Goal: Information Seeking & Learning: Learn about a topic

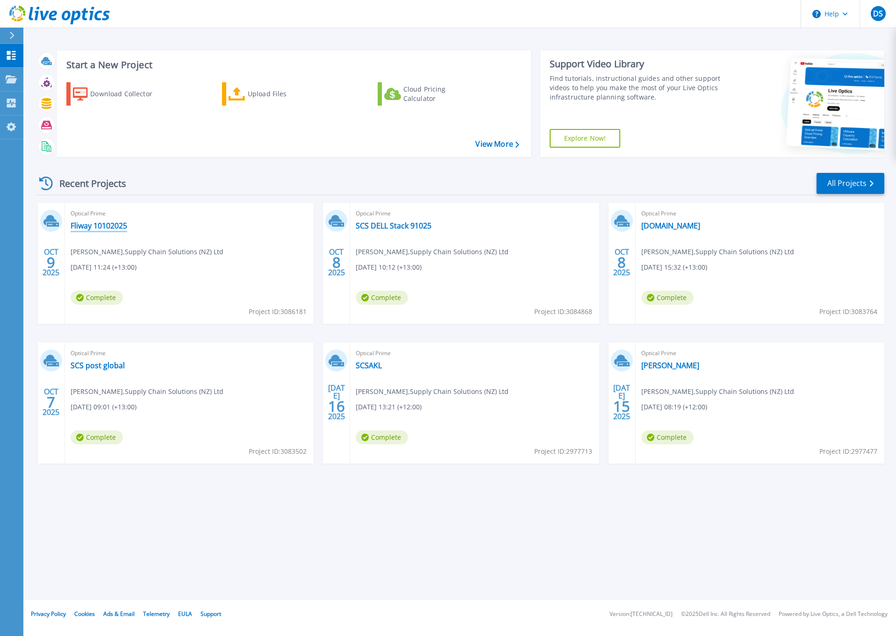
click at [109, 224] on link "Fliway 10102025" at bounding box center [99, 225] width 57 height 9
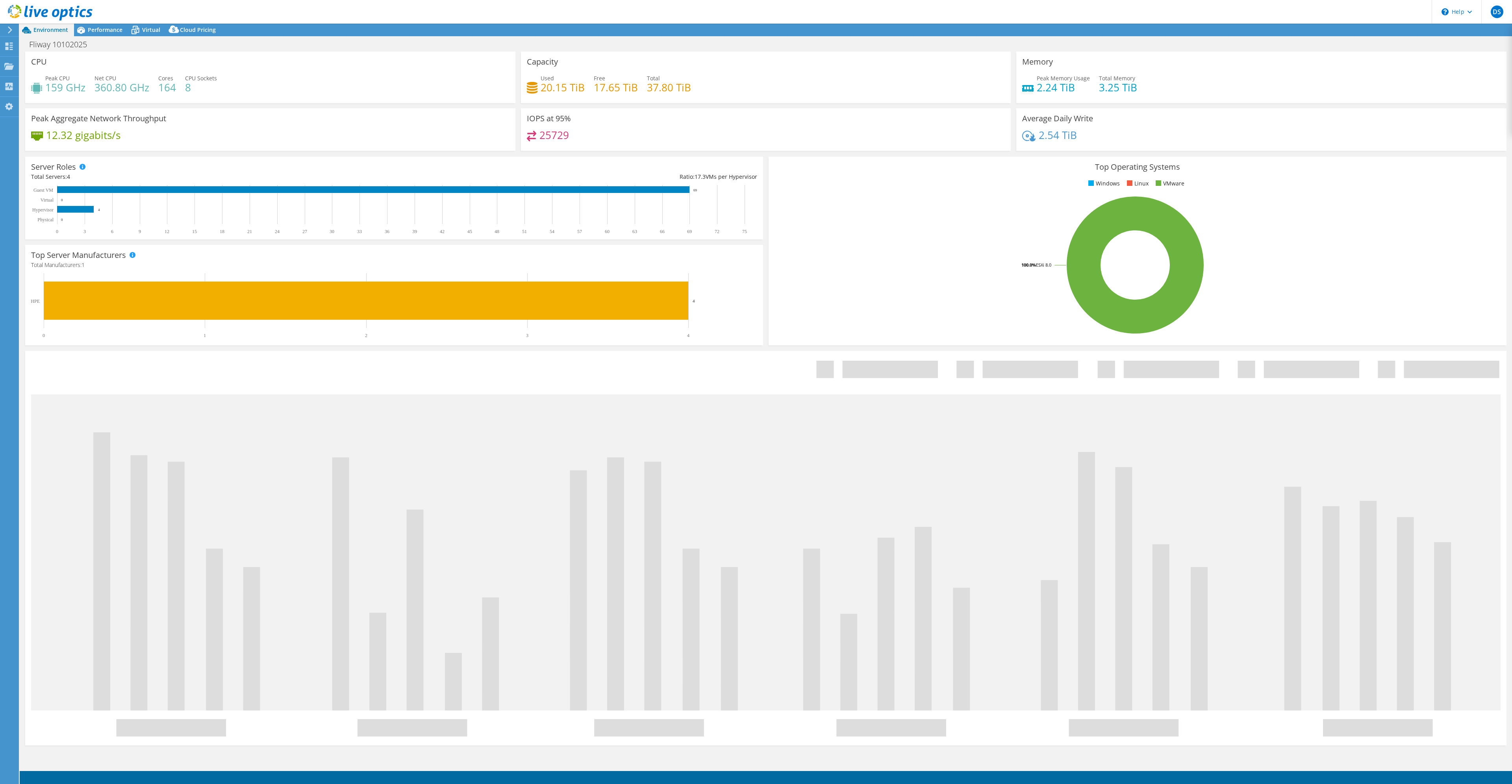
select select "USD"
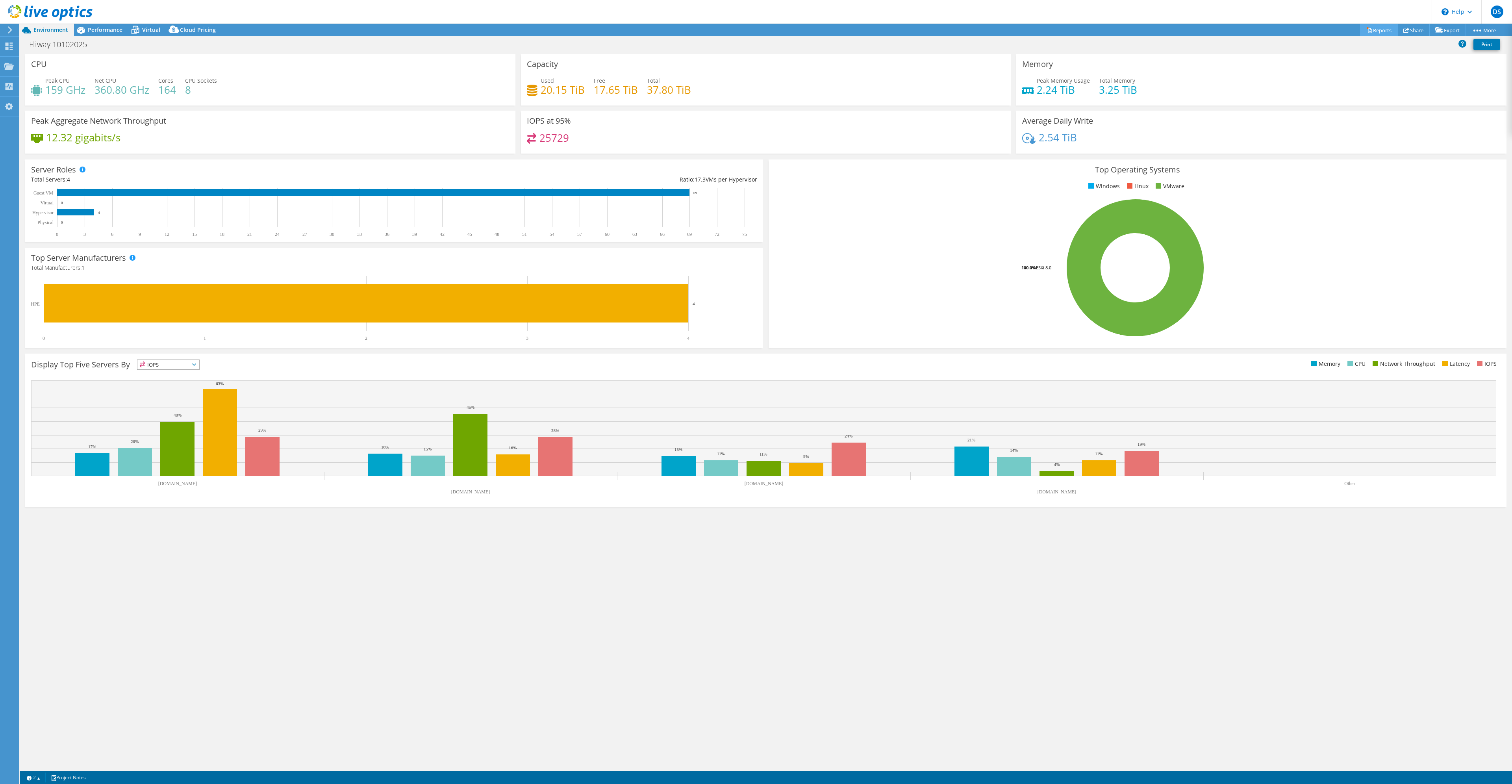
click at [1375, 28] on link "Reports" at bounding box center [1379, 30] width 38 height 12
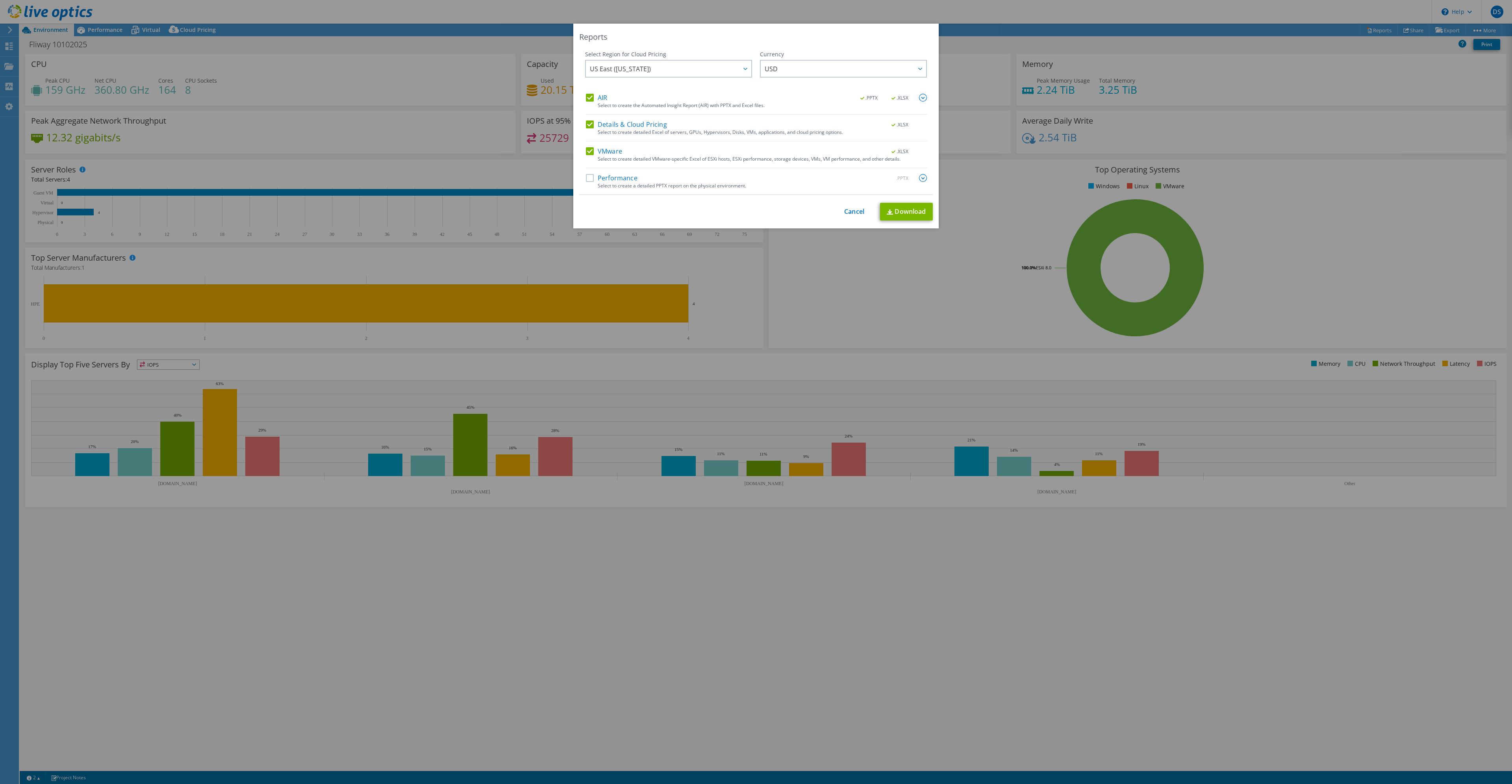
click at [618, 179] on label "Performance" at bounding box center [612, 178] width 51 height 8
click at [0, 0] on input "Performance" at bounding box center [0, 0] width 0 height 0
click at [744, 68] on icon at bounding box center [745, 68] width 4 height 3
click at [642, 115] on li "Australia" at bounding box center [669, 115] width 163 height 13
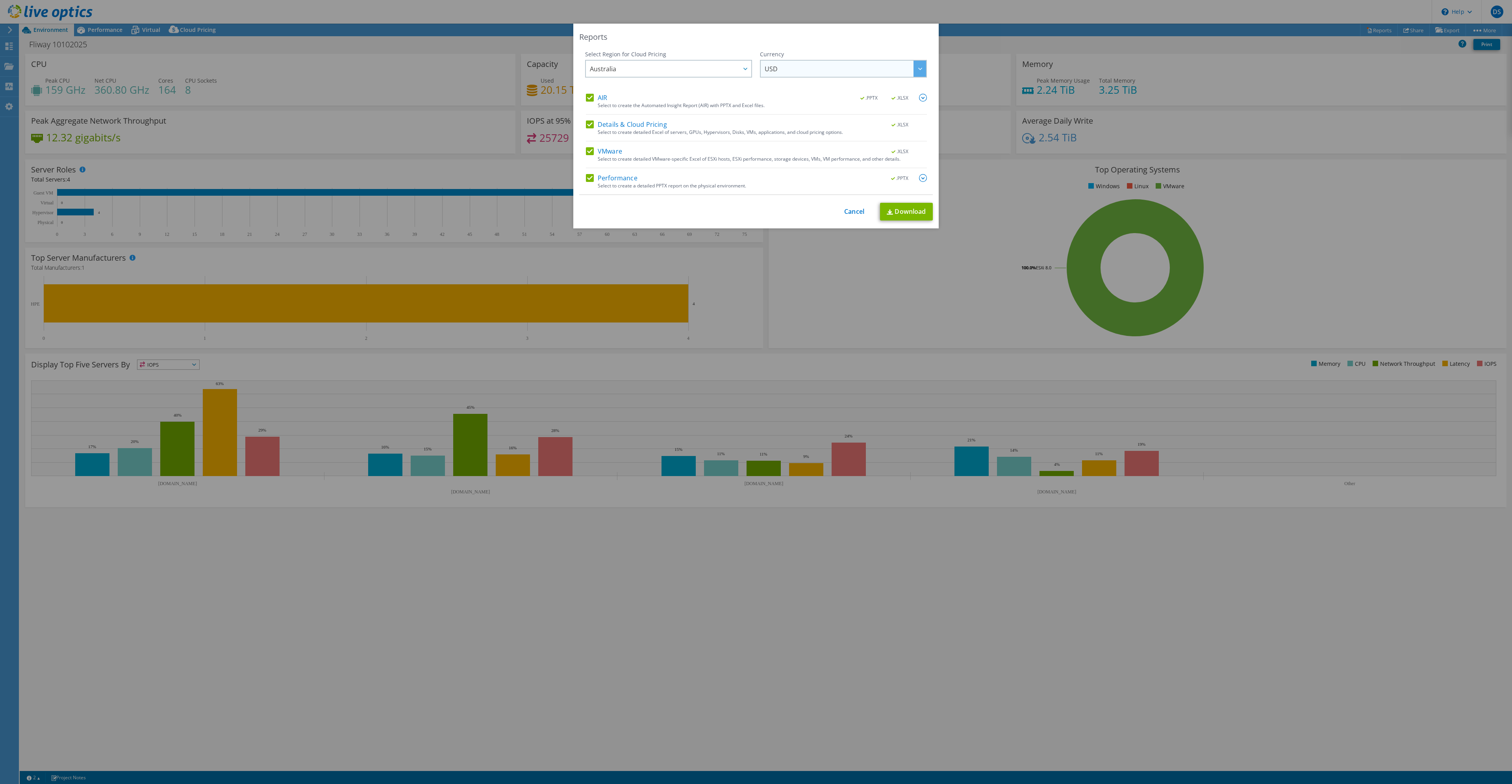
click at [824, 70] on span "USD" at bounding box center [846, 68] width 162 height 16
click at [790, 118] on li "NZD" at bounding box center [844, 123] width 163 height 13
click at [910, 211] on link "Download" at bounding box center [906, 211] width 53 height 18
click at [852, 212] on link "Cancel" at bounding box center [854, 211] width 20 height 8
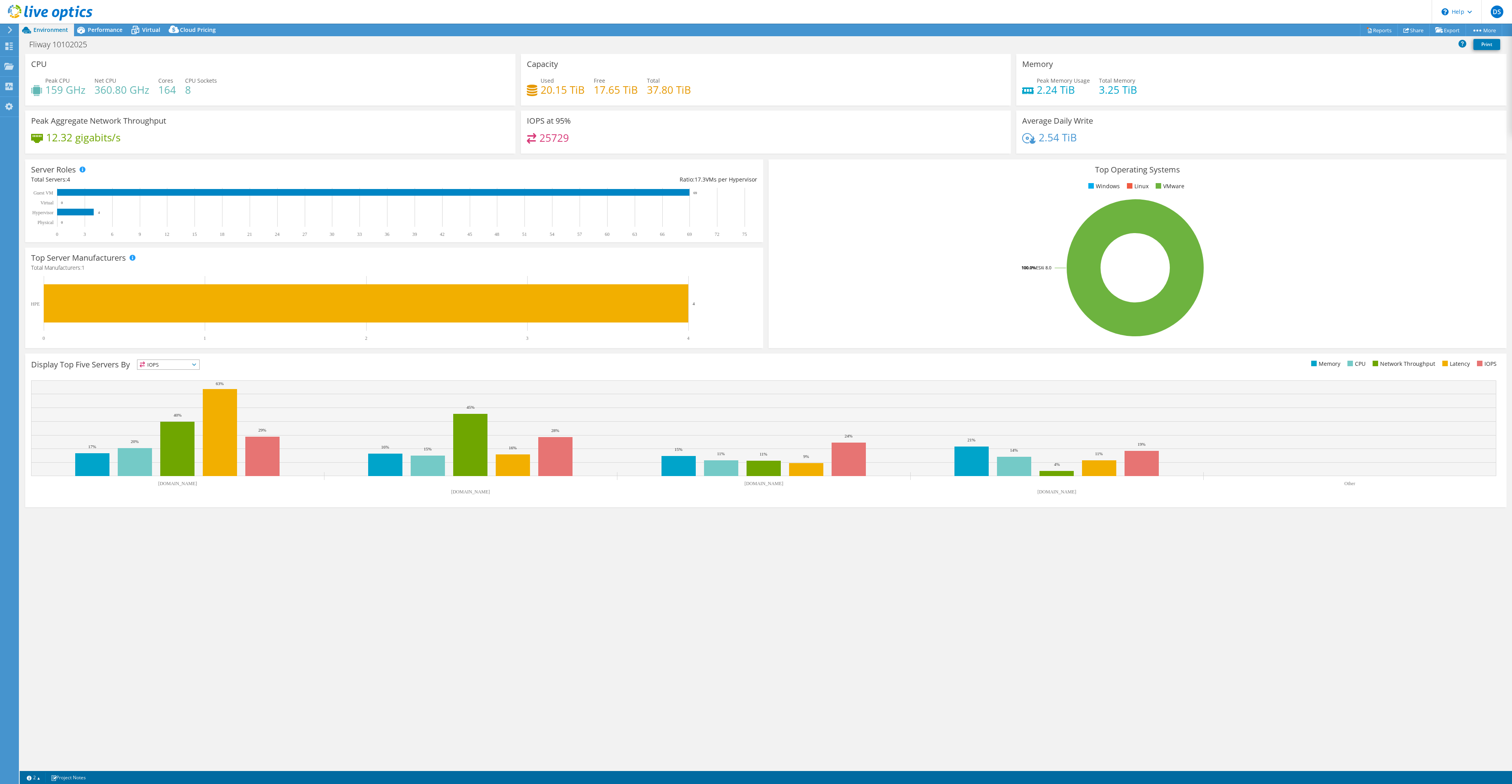
click at [29, 12] on icon at bounding box center [50, 13] width 85 height 16
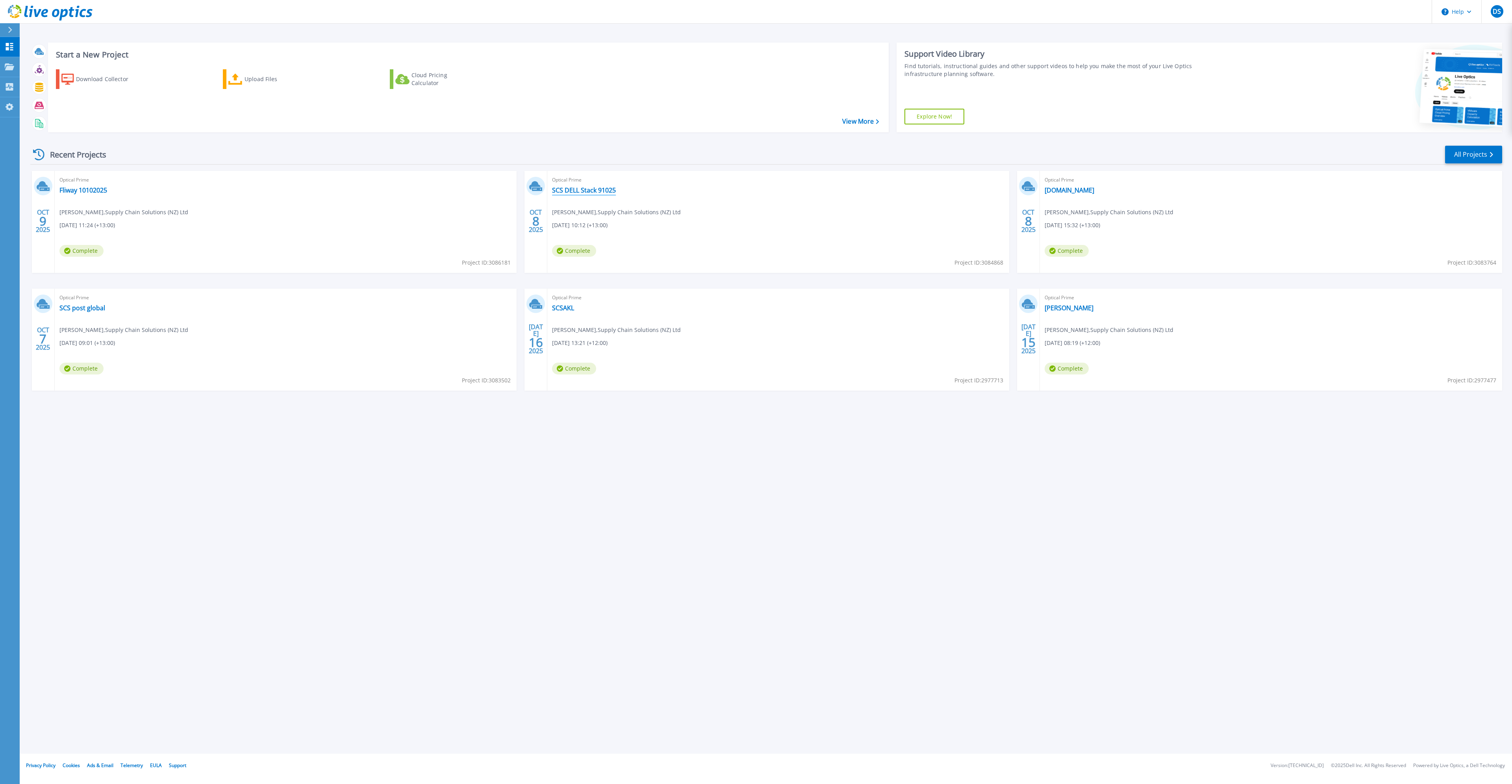
click at [585, 189] on link "SCS DELL Stack 91025" at bounding box center [584, 189] width 64 height 8
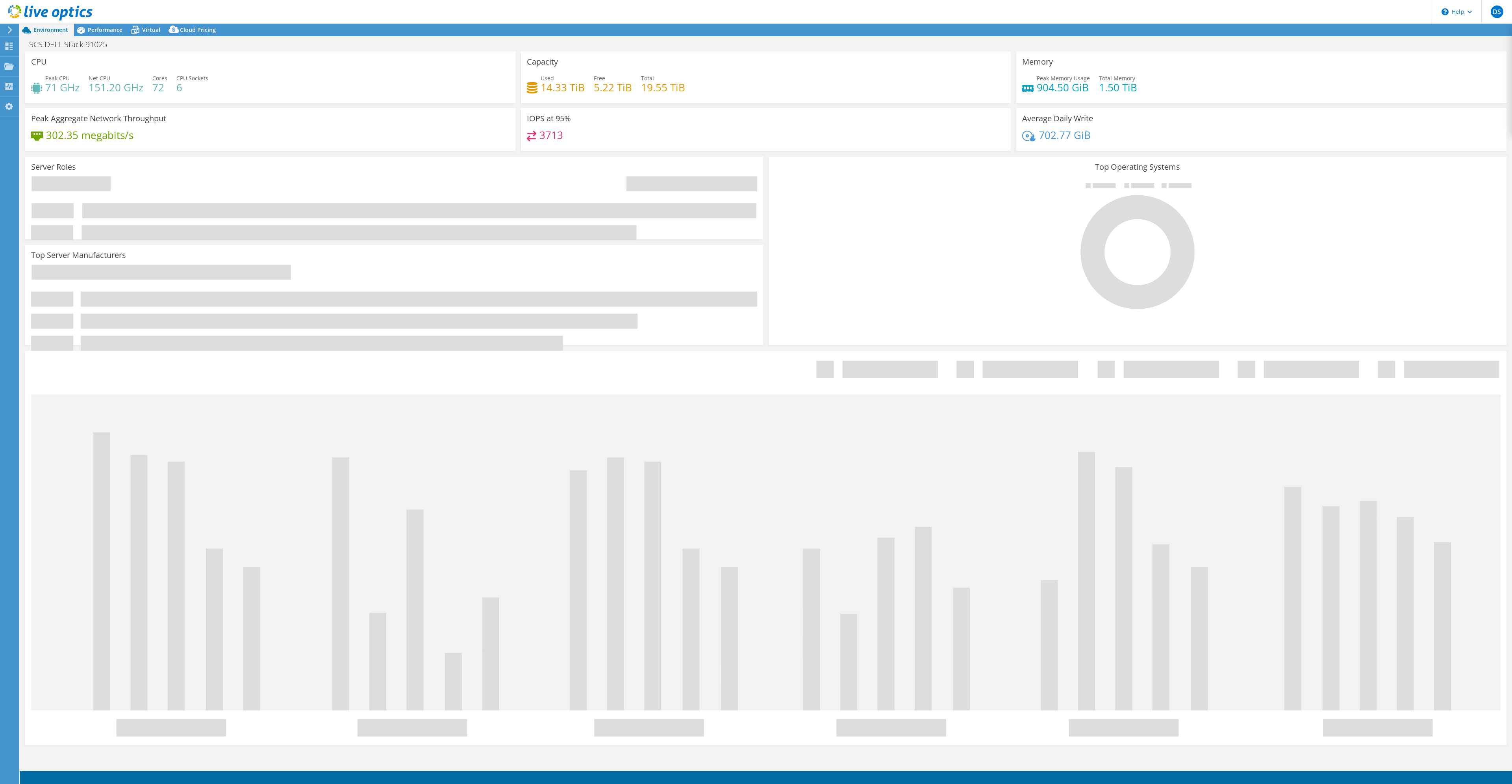
select select "USD"
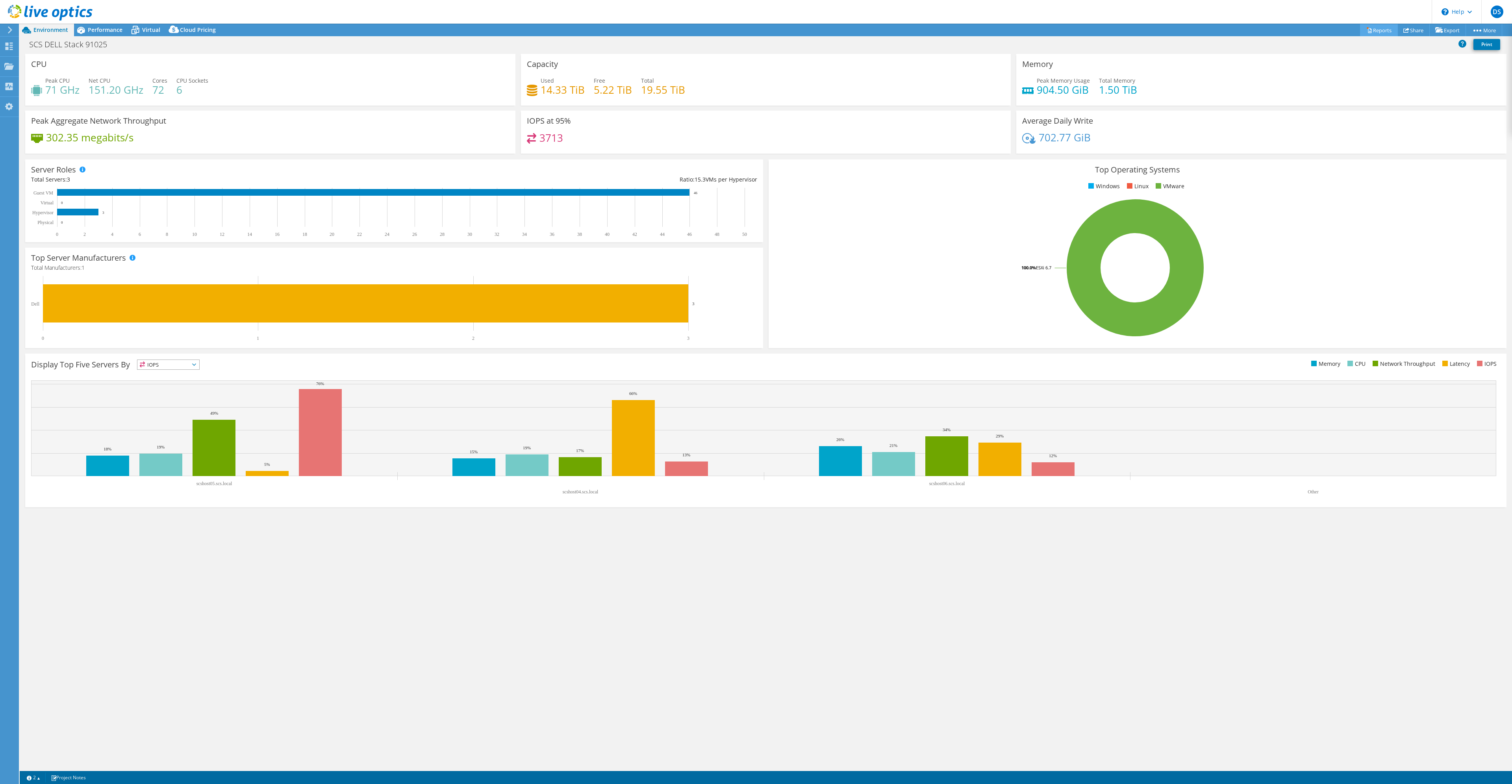
click at [1376, 30] on link "Reports" at bounding box center [1379, 30] width 38 height 12
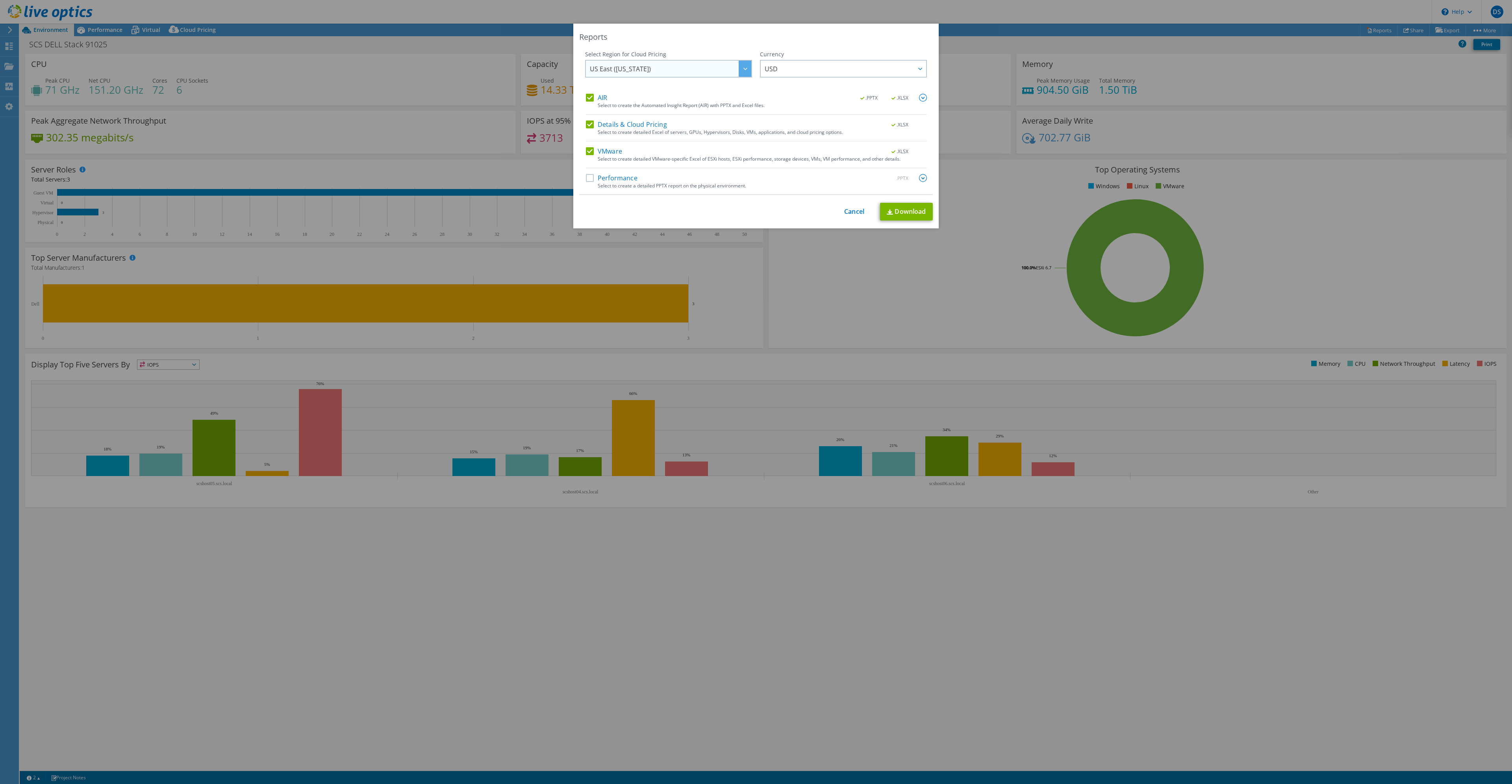
click at [735, 71] on span "US East ([US_STATE])" at bounding box center [671, 68] width 162 height 16
click at [629, 91] on li "Australia" at bounding box center [669, 88] width 163 height 13
click at [811, 67] on span "USD" at bounding box center [846, 68] width 162 height 16
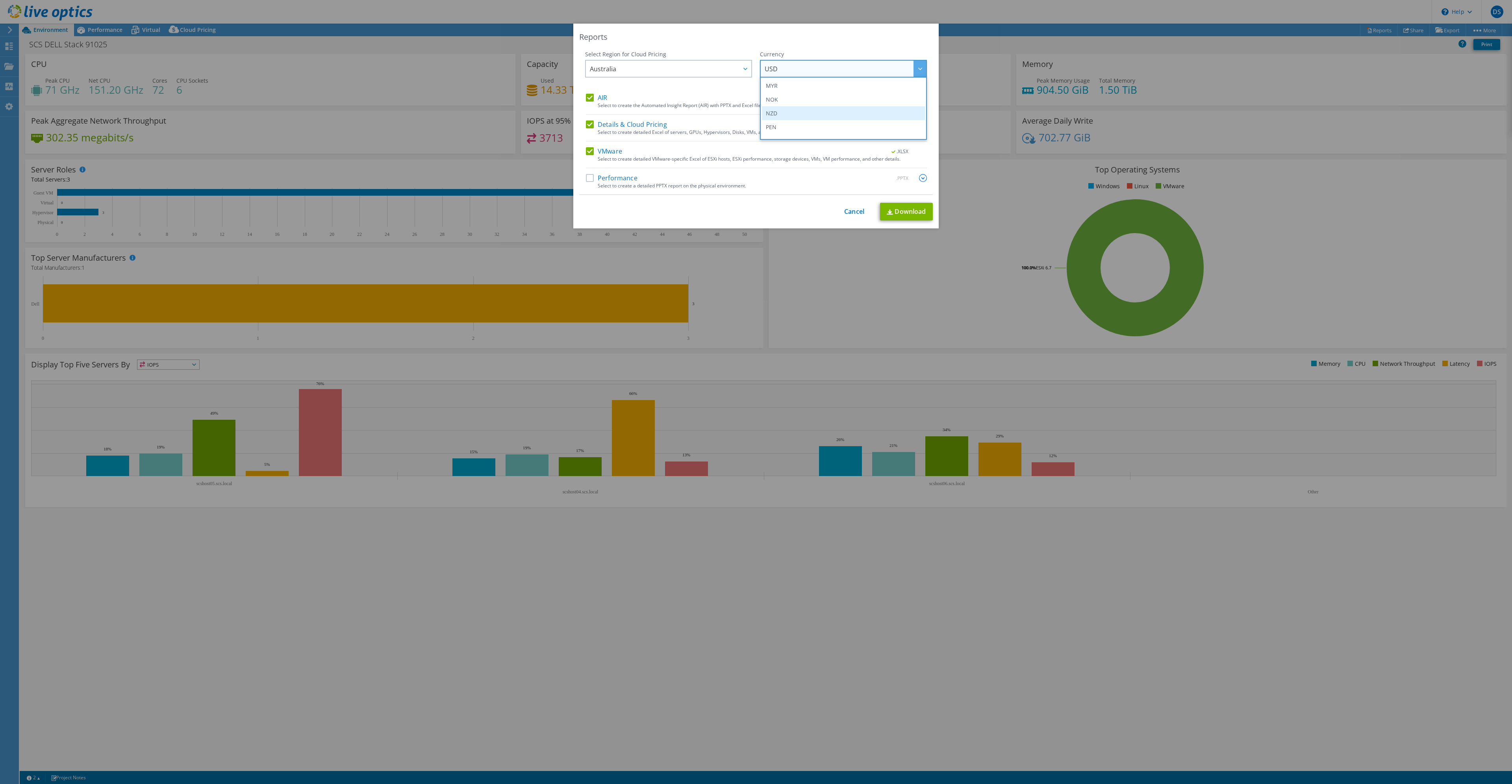
click at [787, 109] on li "NZD" at bounding box center [844, 113] width 163 height 13
click at [603, 178] on label "Performance" at bounding box center [612, 178] width 51 height 8
click at [0, 0] on input "Performance" at bounding box center [0, 0] width 0 height 0
click at [906, 213] on link "Download" at bounding box center [906, 211] width 53 height 18
click at [852, 211] on link "Cancel" at bounding box center [854, 211] width 20 height 8
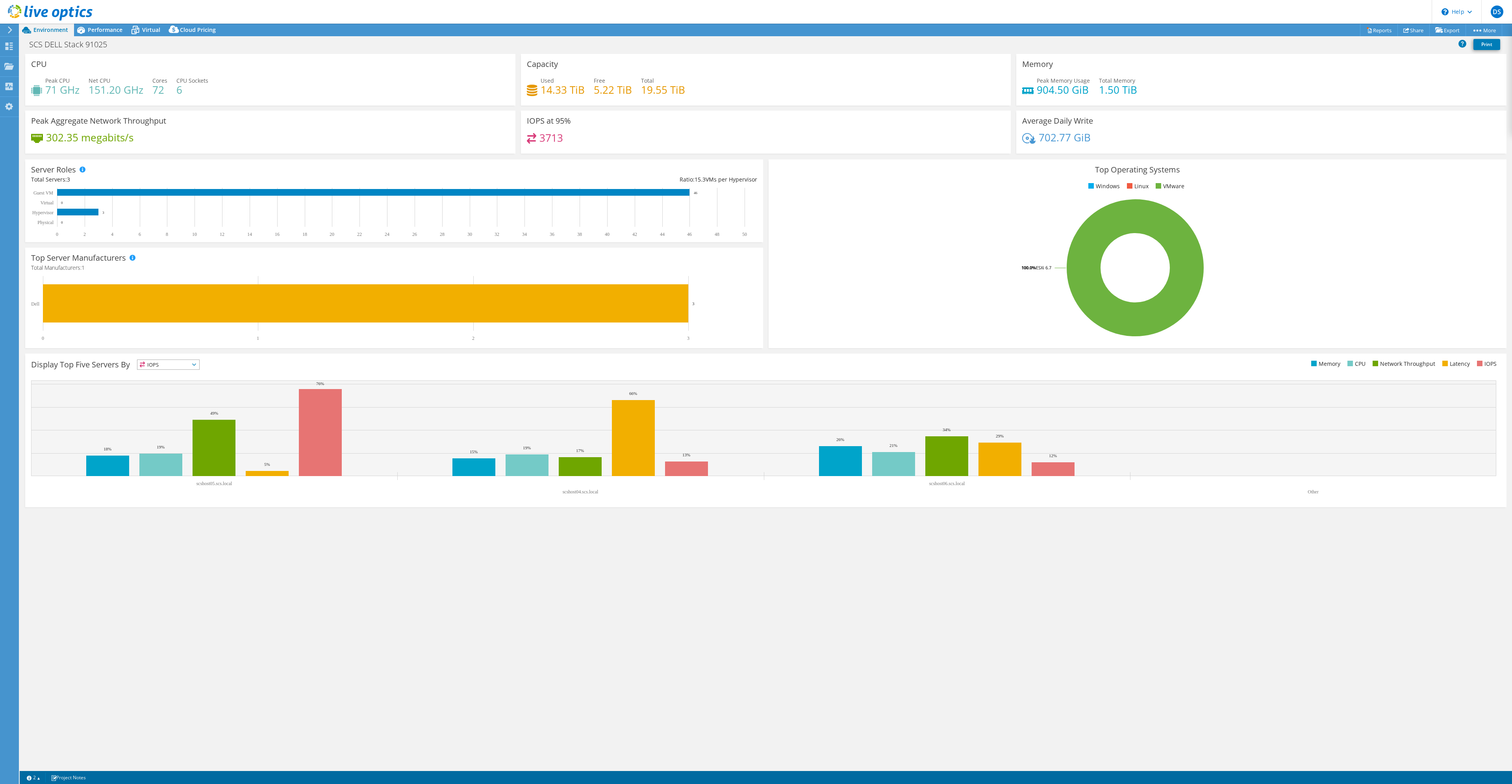
click at [38, 13] on use at bounding box center [50, 13] width 85 height 16
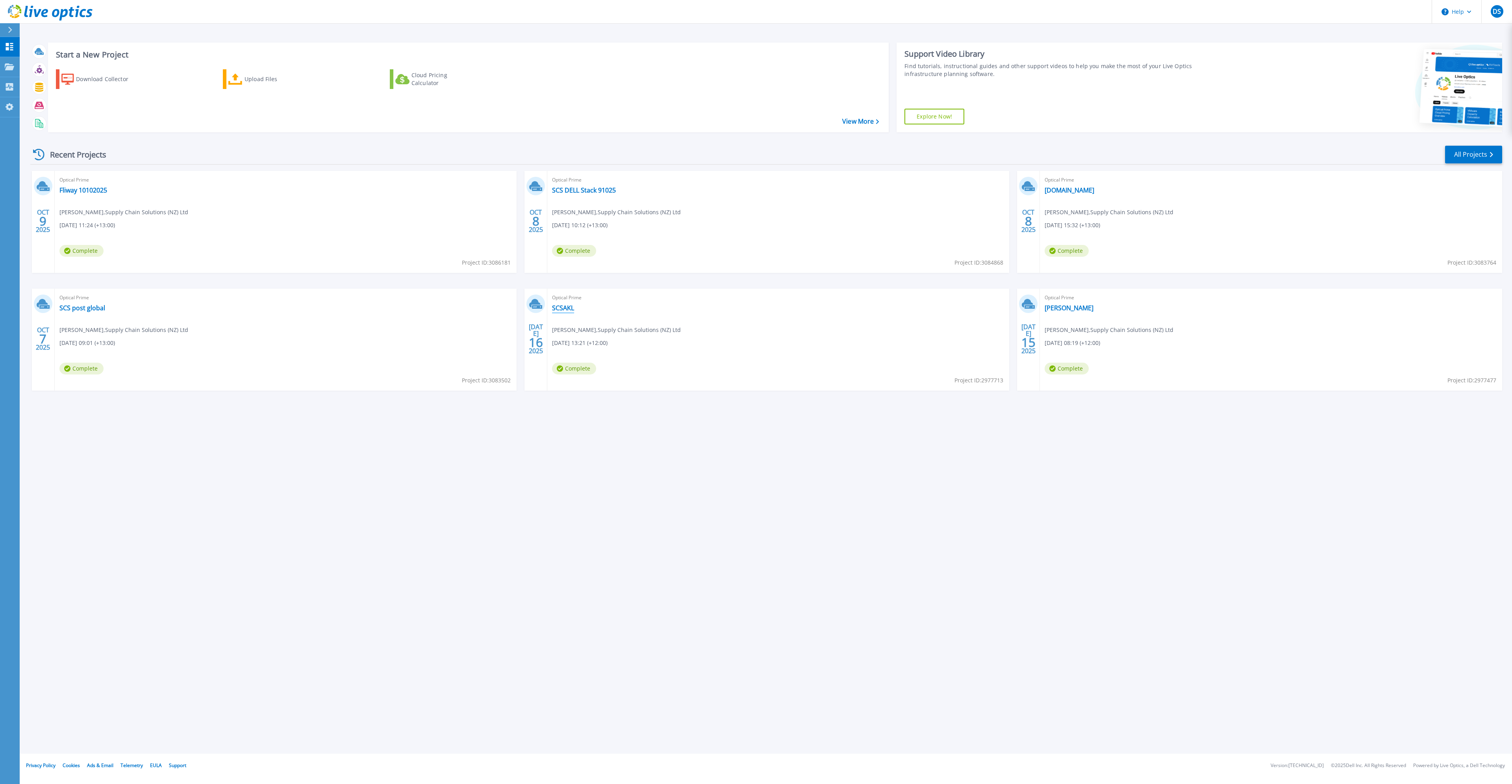
click at [563, 305] on link "SCSAKL" at bounding box center [563, 307] width 22 height 8
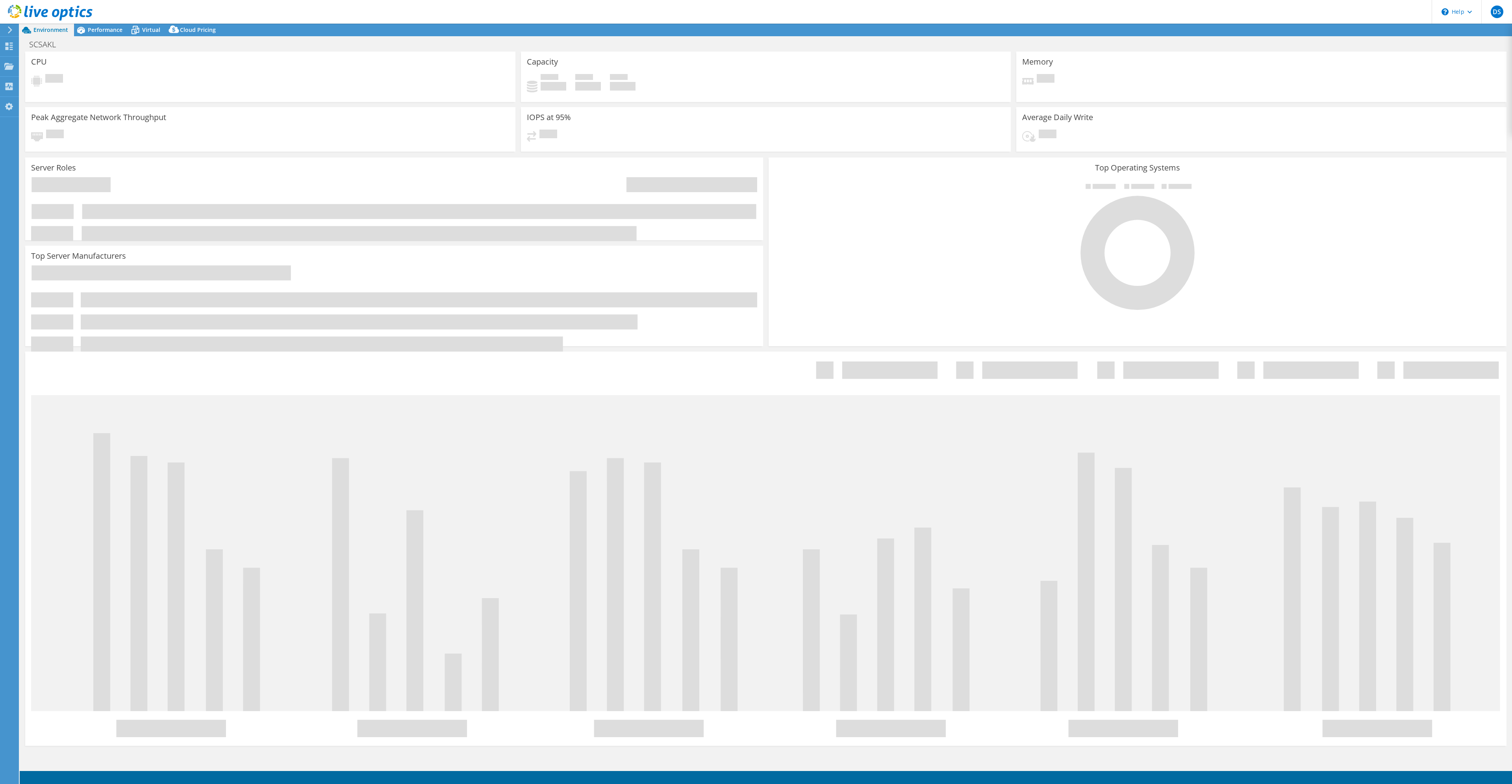
select select "Australia"
select select "AUD"
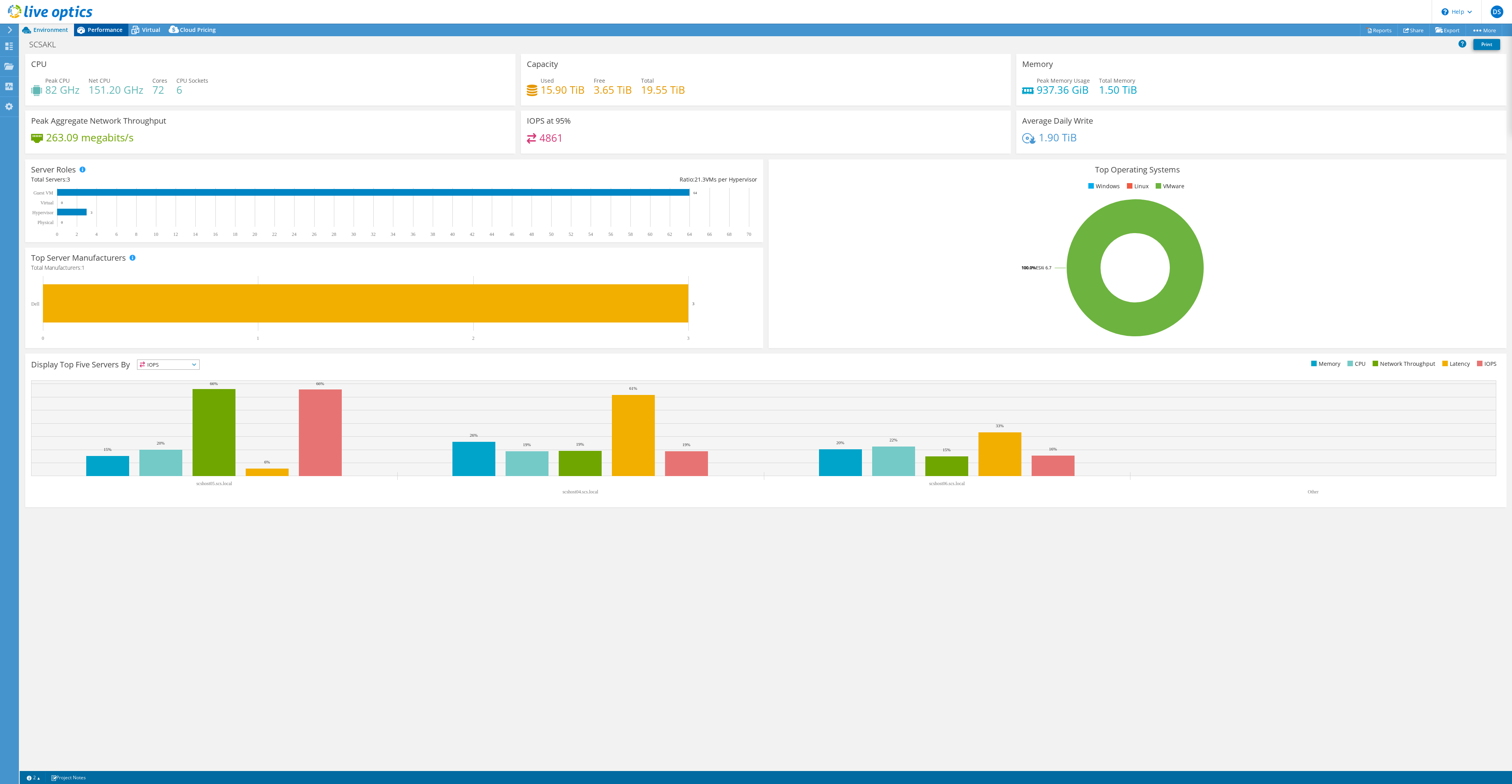
click at [101, 30] on span "Performance" at bounding box center [104, 29] width 35 height 8
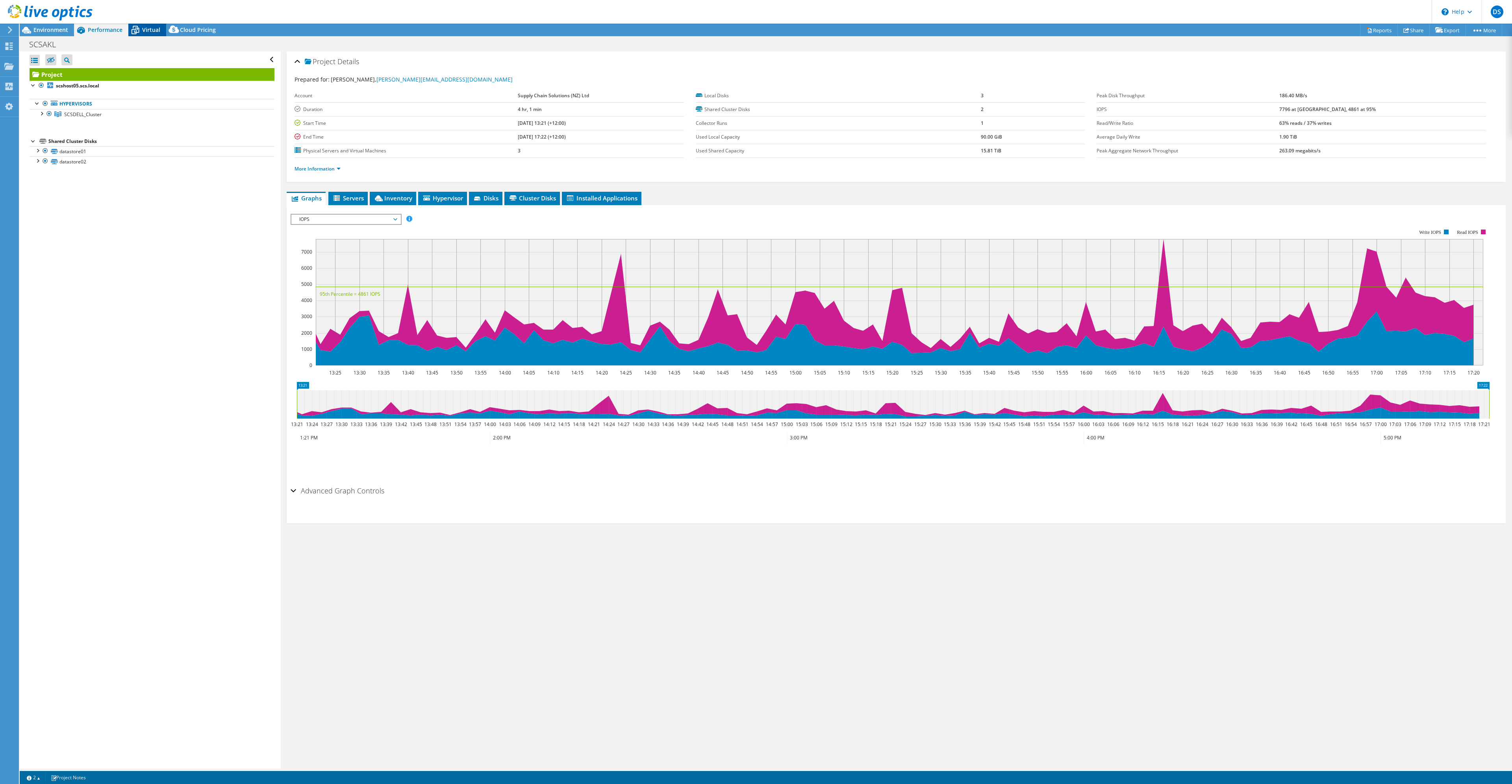
click at [147, 28] on span "Virtual" at bounding box center [152, 29] width 19 height 8
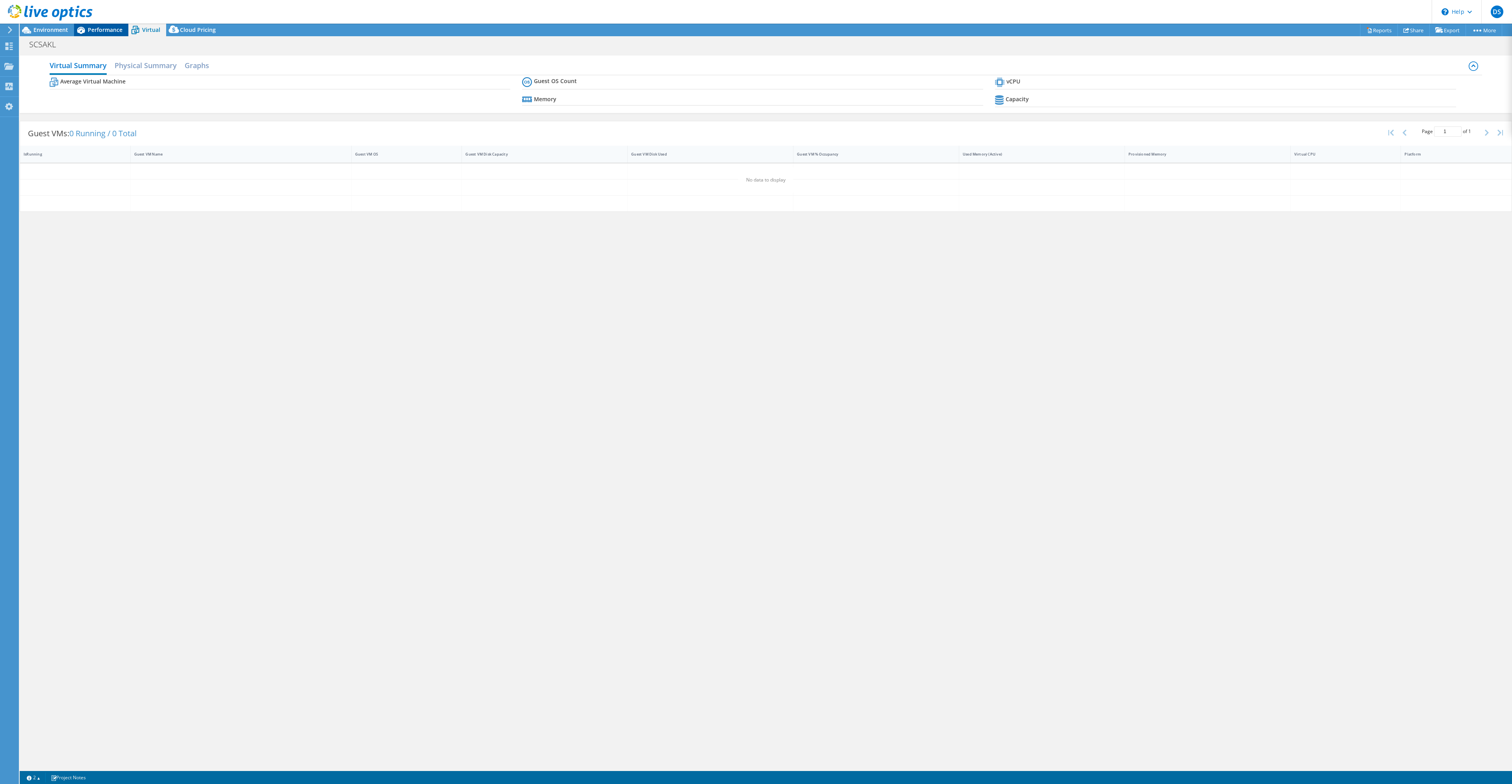
click at [98, 30] on span "Performance" at bounding box center [104, 29] width 35 height 8
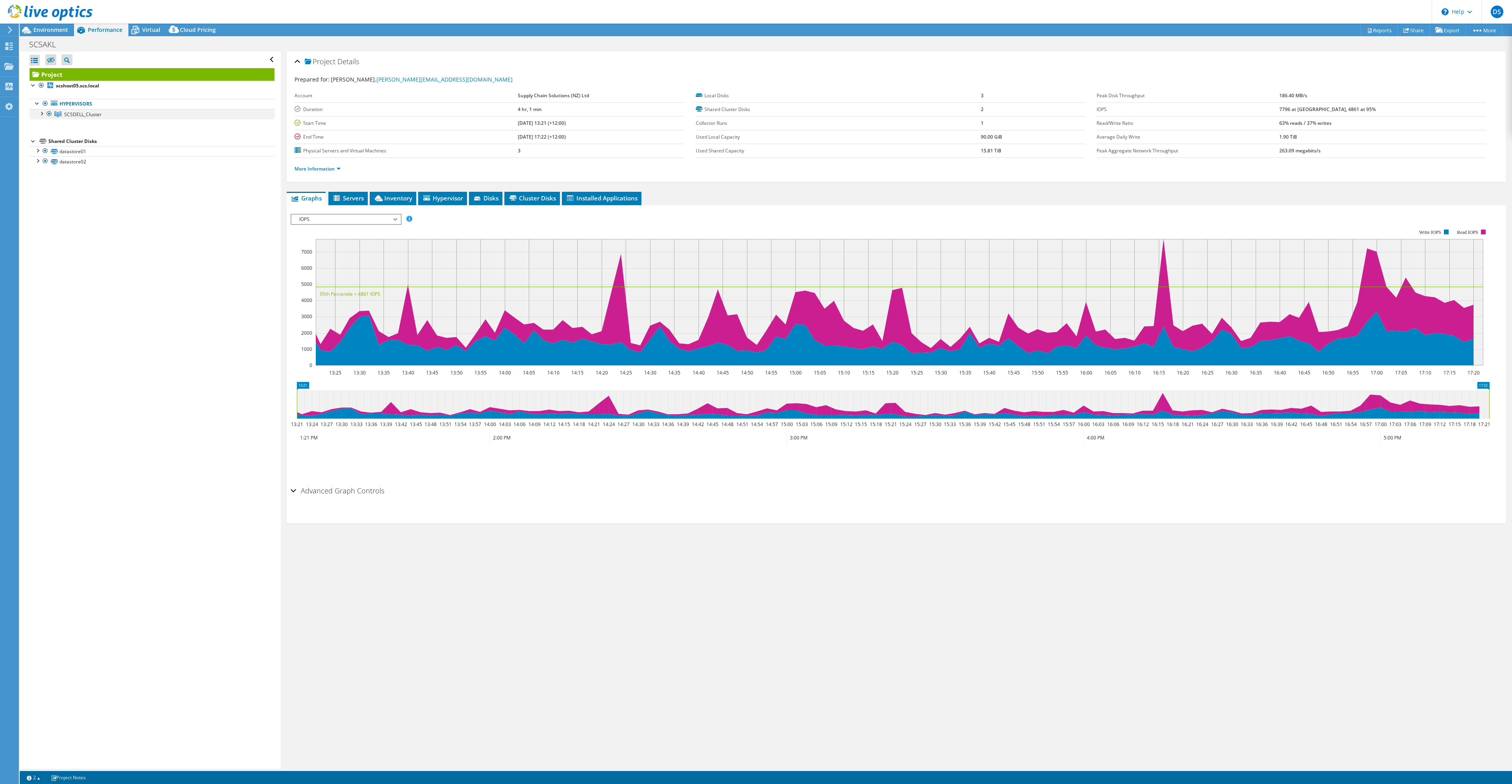
click at [43, 112] on div at bounding box center [40, 112] width 8 height 8
click at [48, 125] on div at bounding box center [45, 123] width 8 height 8
click at [42, 173] on div at bounding box center [45, 174] width 8 height 8
click at [82, 186] on link "datastore01" at bounding box center [152, 186] width 245 height 10
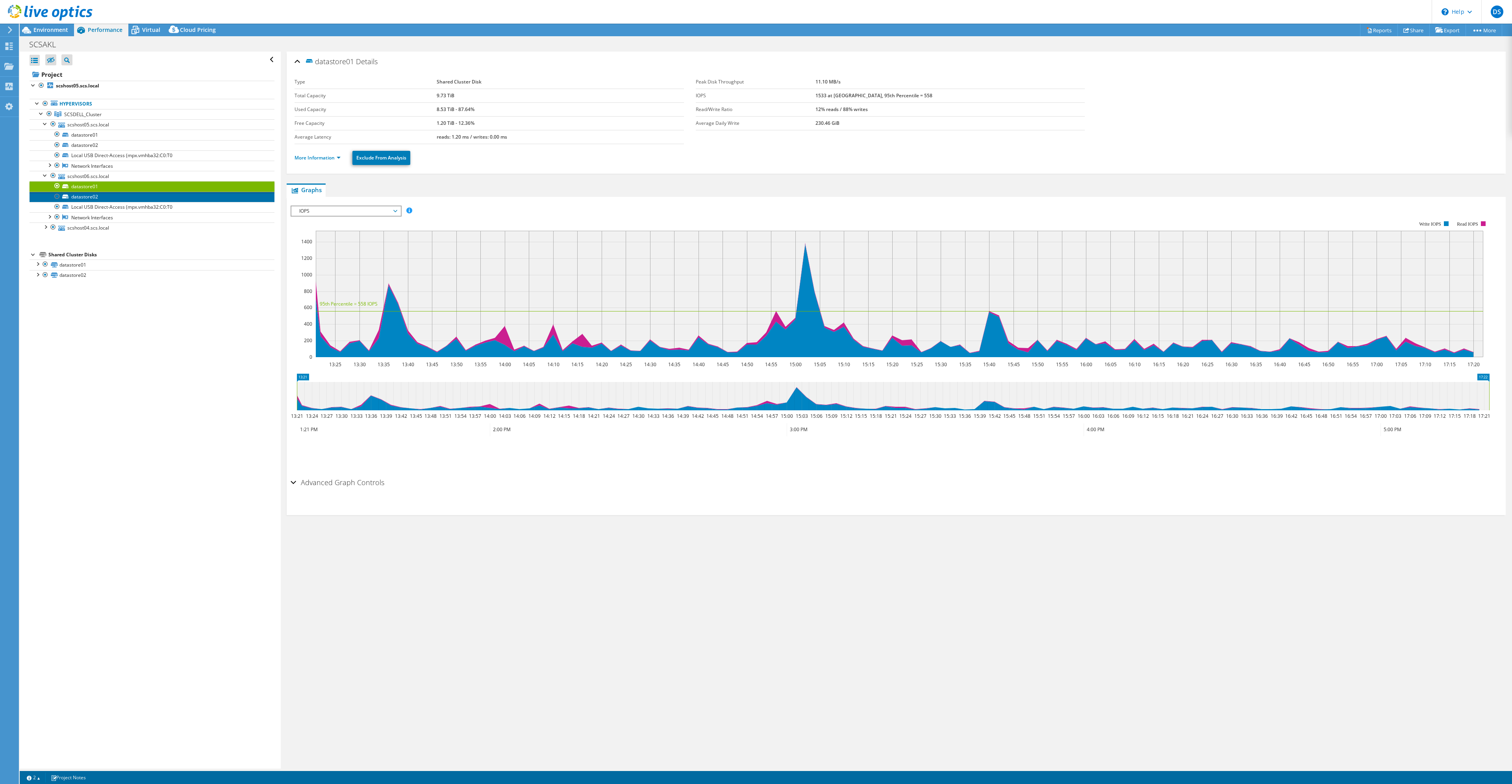
click at [88, 195] on link "datastore02" at bounding box center [152, 197] width 245 height 10
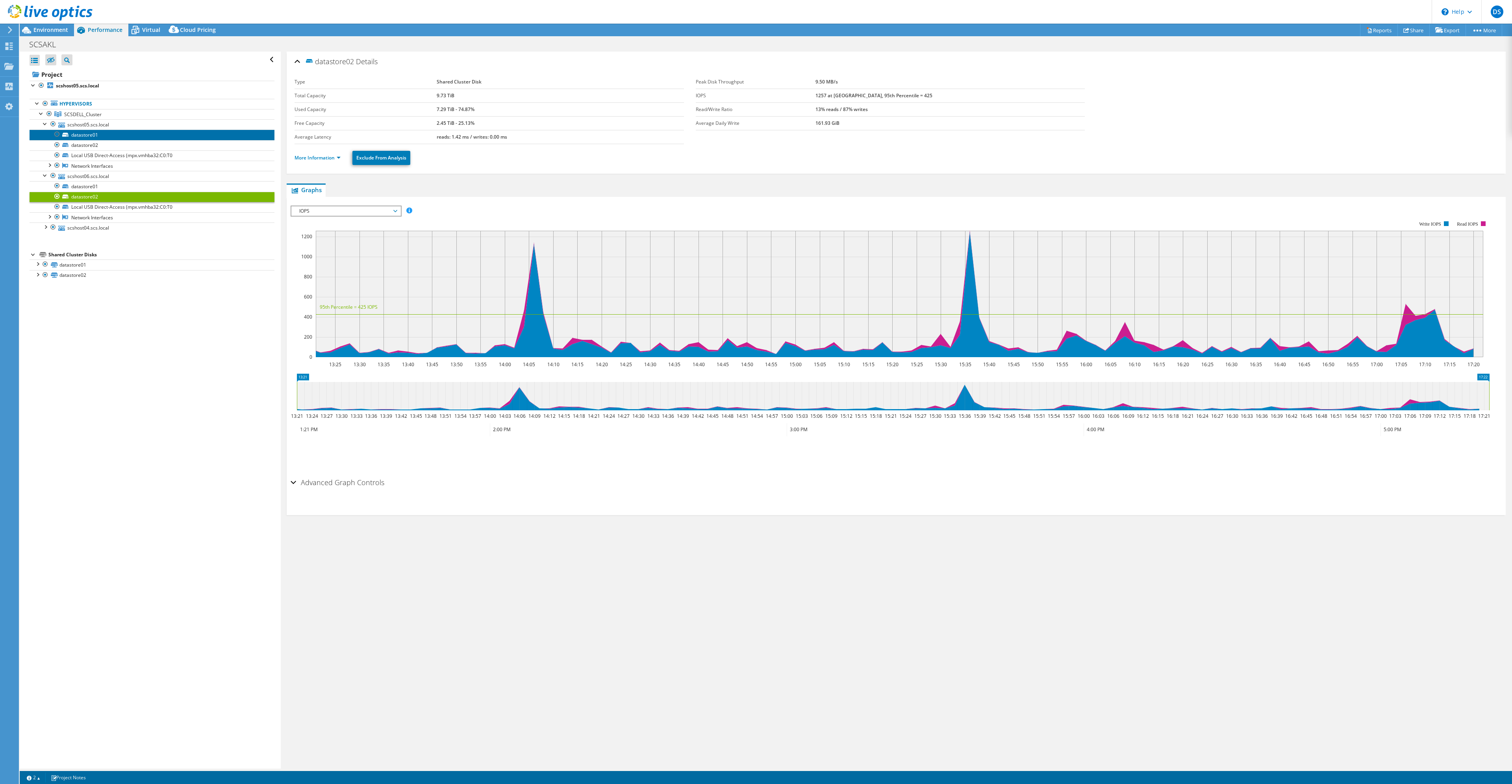
click at [81, 133] on link "datastore01" at bounding box center [152, 135] width 245 height 10
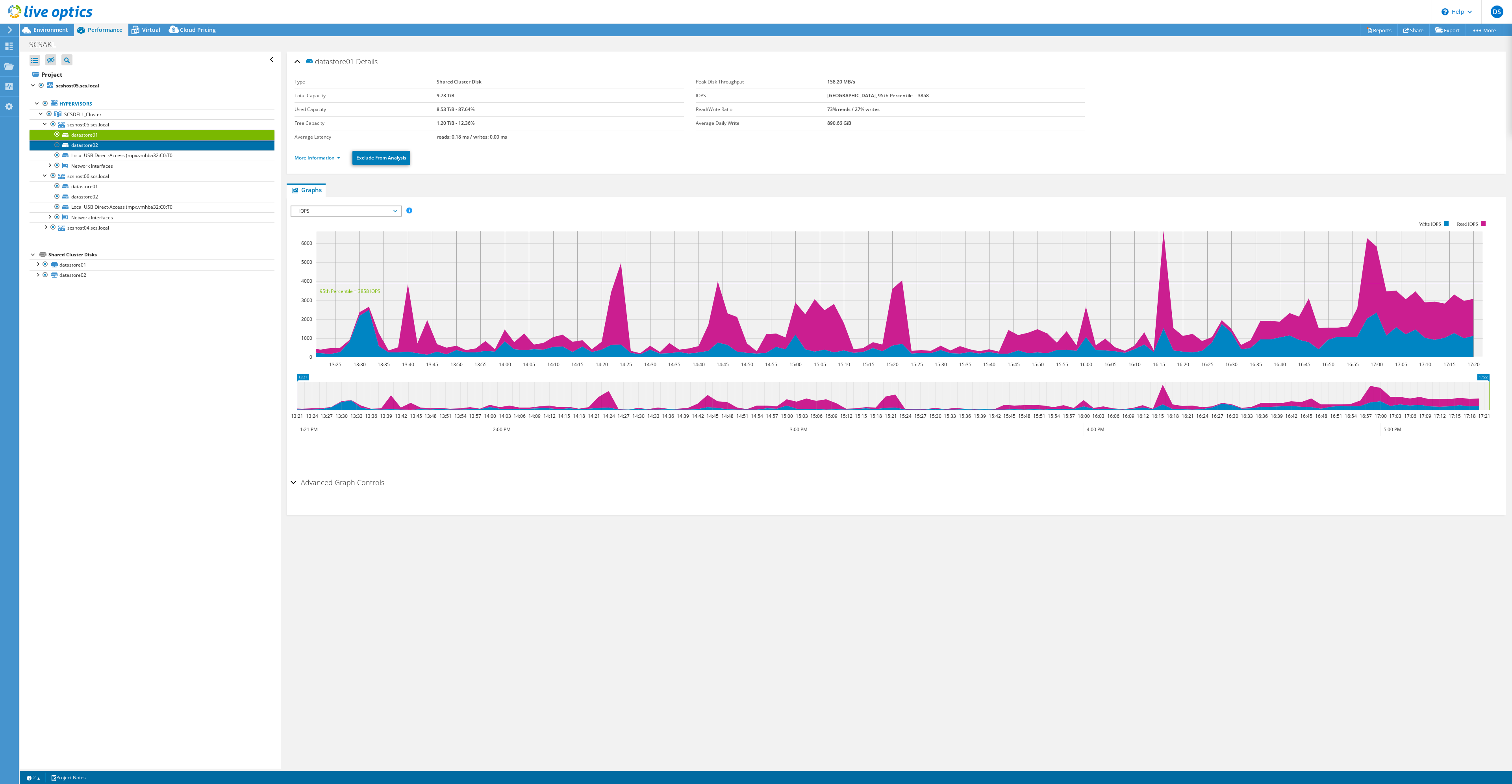
click at [85, 146] on link "datastore02" at bounding box center [152, 145] width 245 height 10
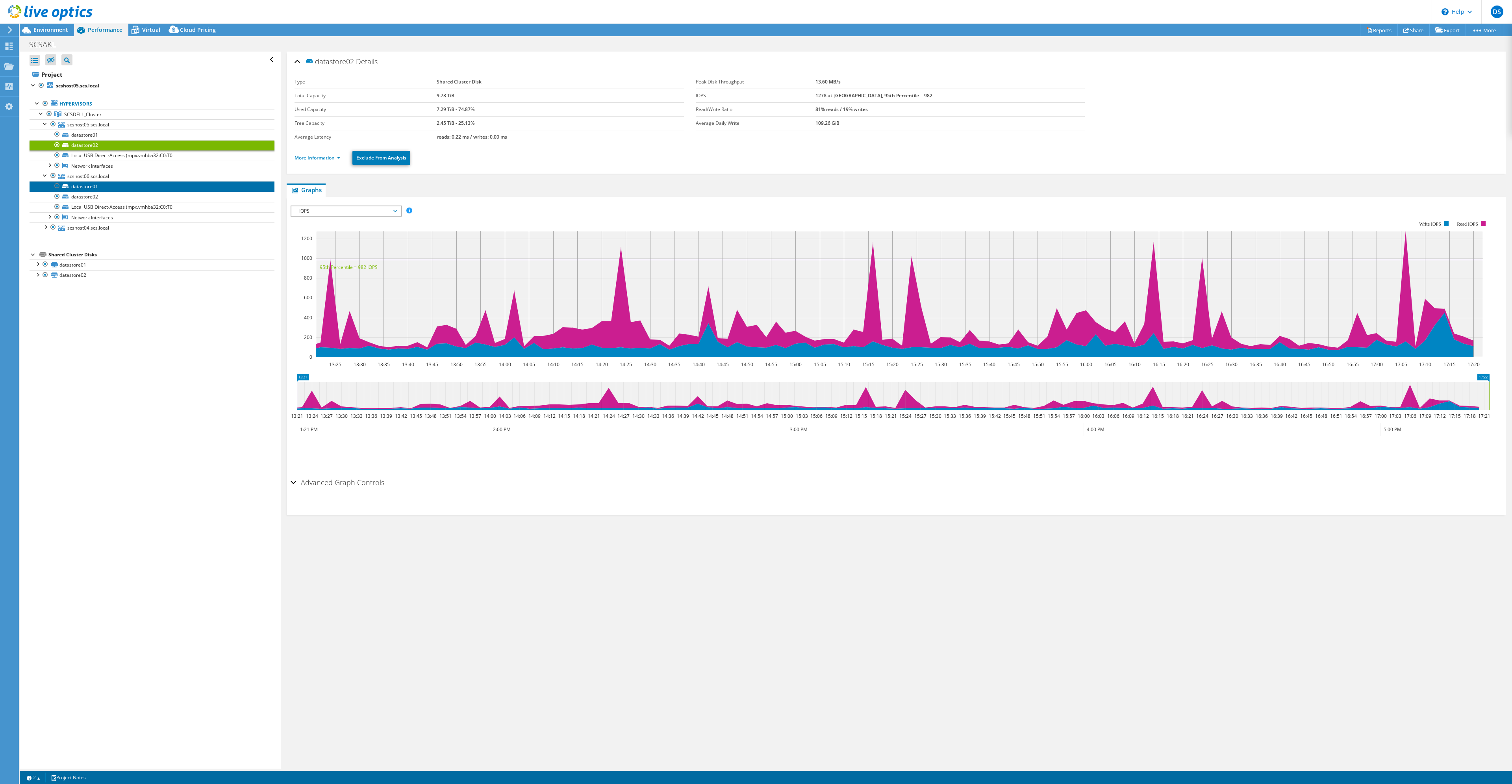
click at [84, 185] on link "datastore01" at bounding box center [152, 186] width 245 height 10
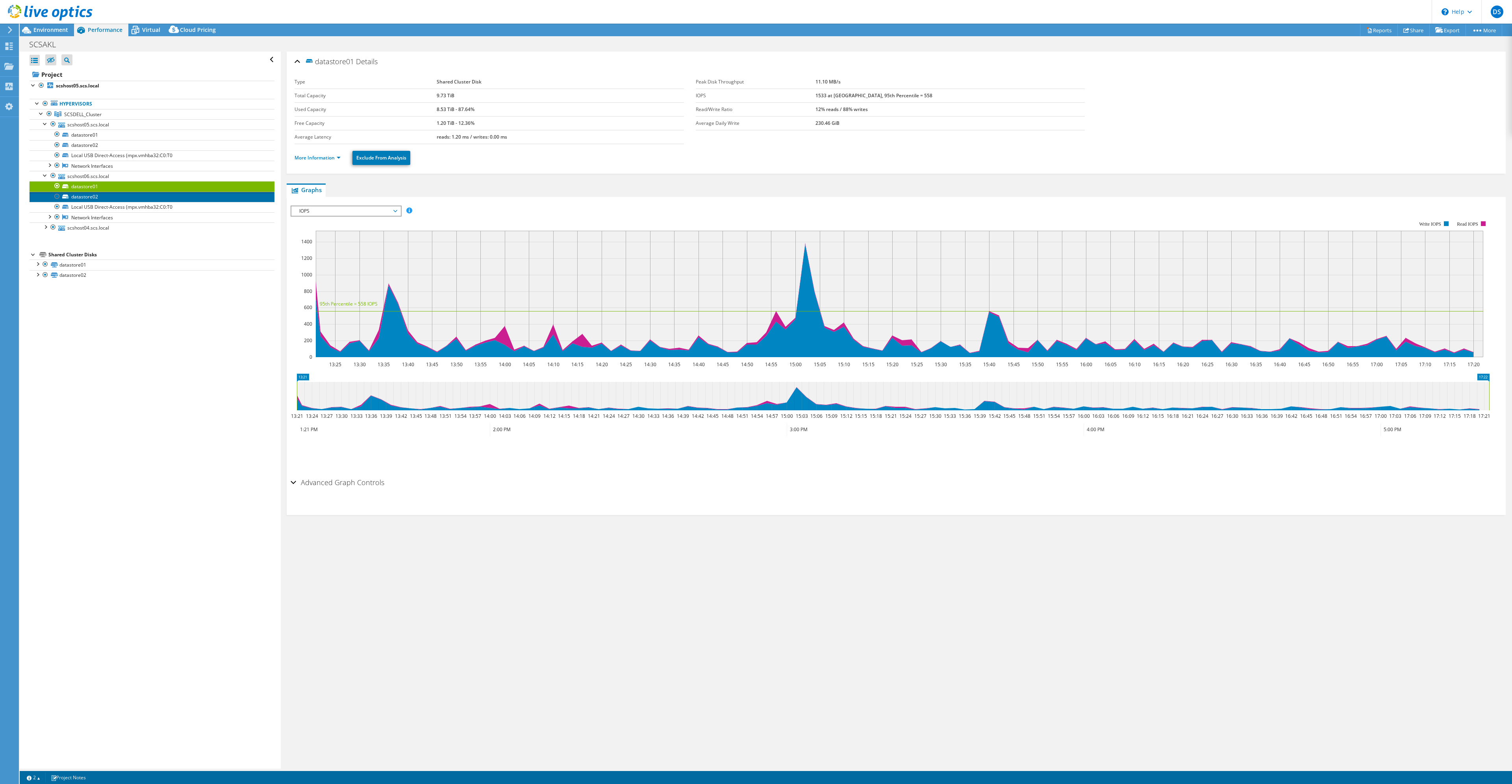
click at [87, 196] on link "datastore02" at bounding box center [152, 197] width 245 height 10
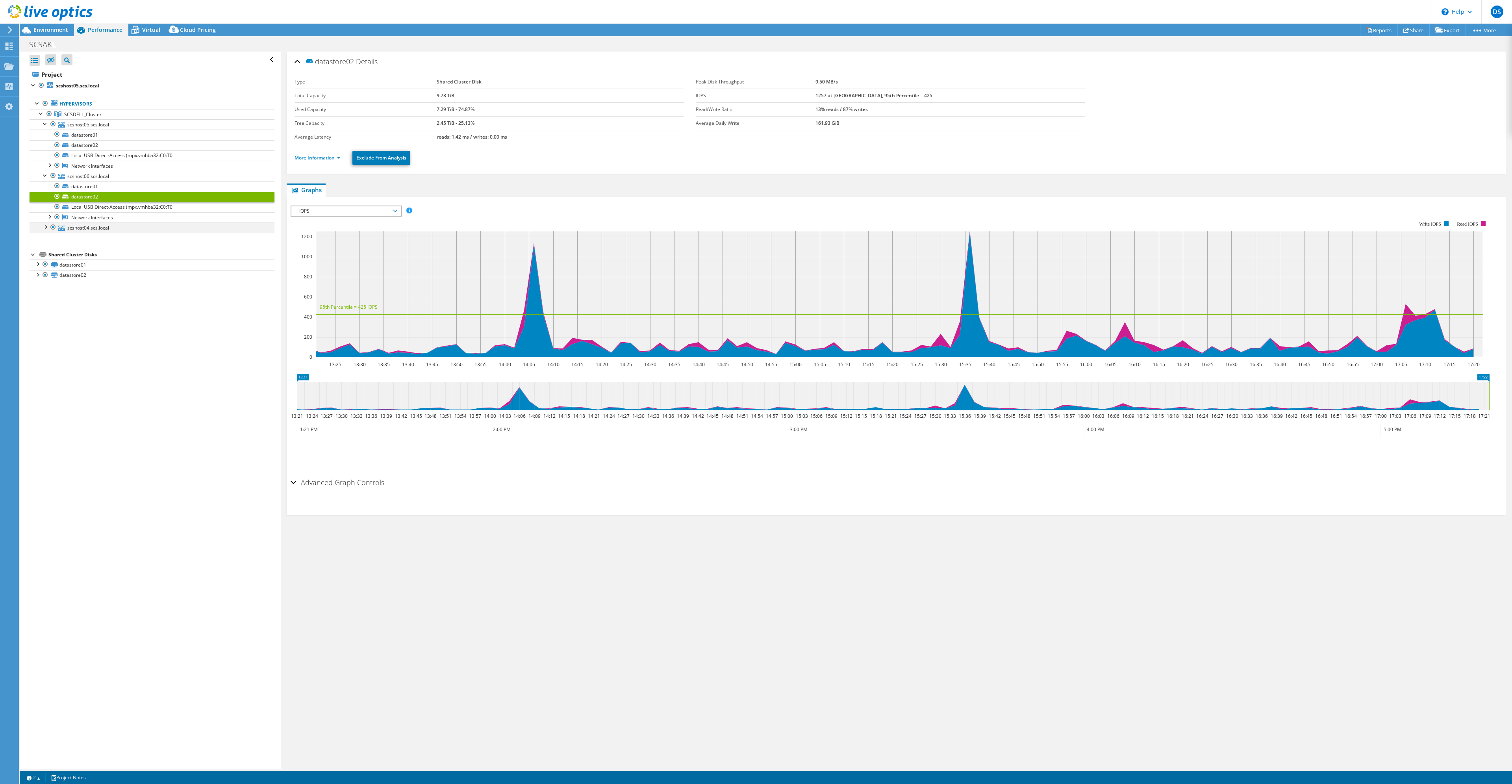
click at [41, 229] on div at bounding box center [45, 226] width 8 height 8
click at [77, 239] on link "datastore01" at bounding box center [152, 237] width 245 height 10
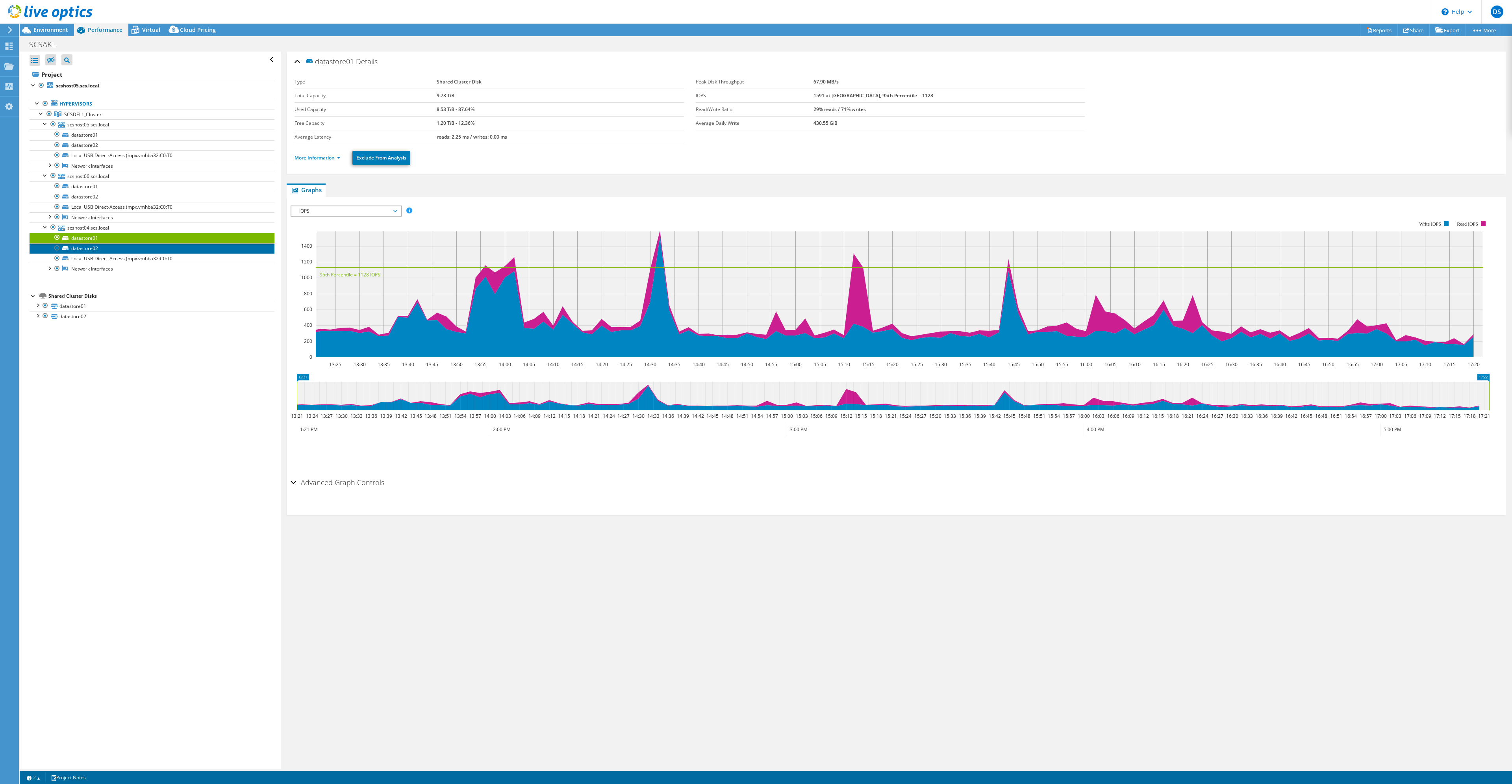
click at [83, 248] on link "datastore02" at bounding box center [152, 248] width 245 height 10
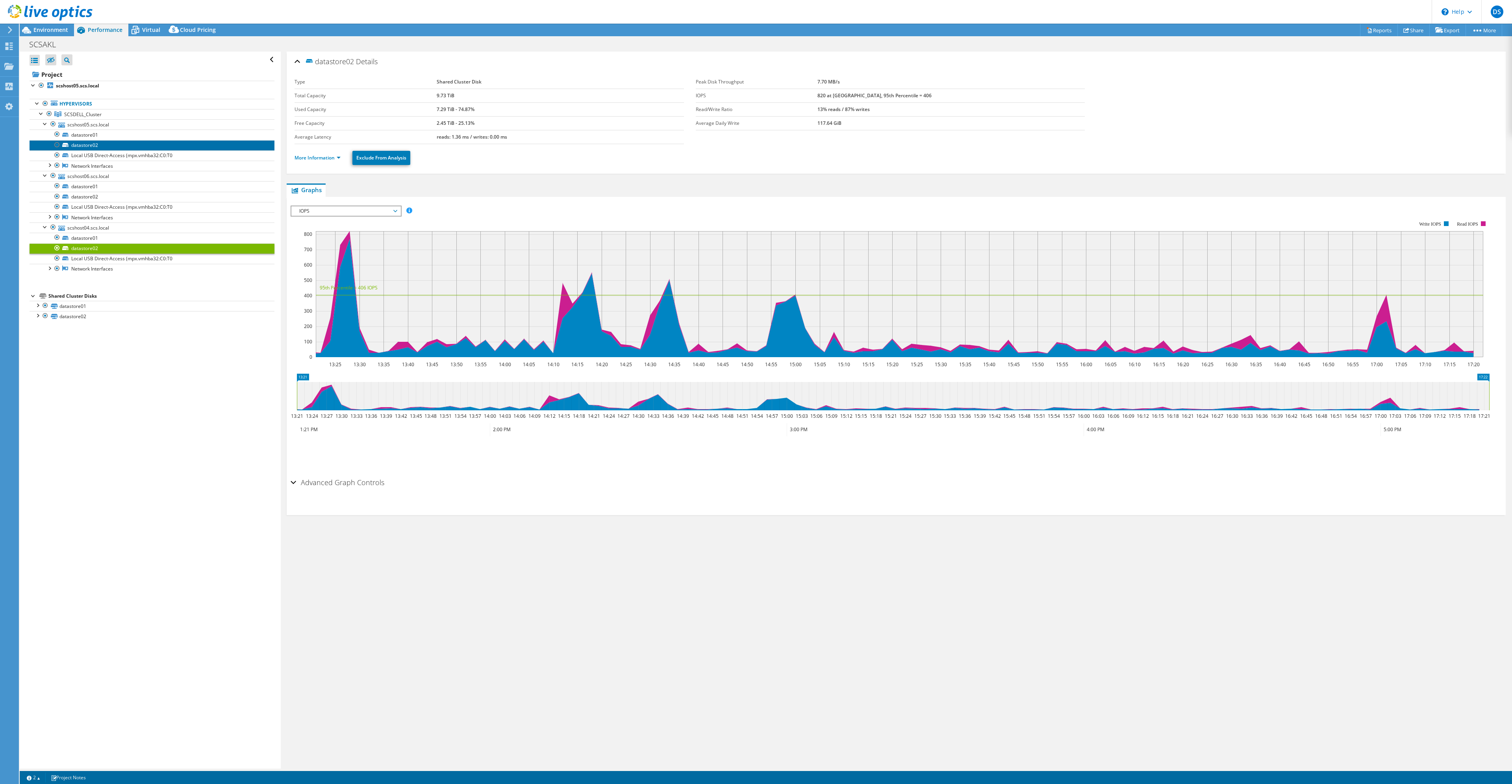
click at [83, 147] on link "datastore02" at bounding box center [152, 145] width 245 height 10
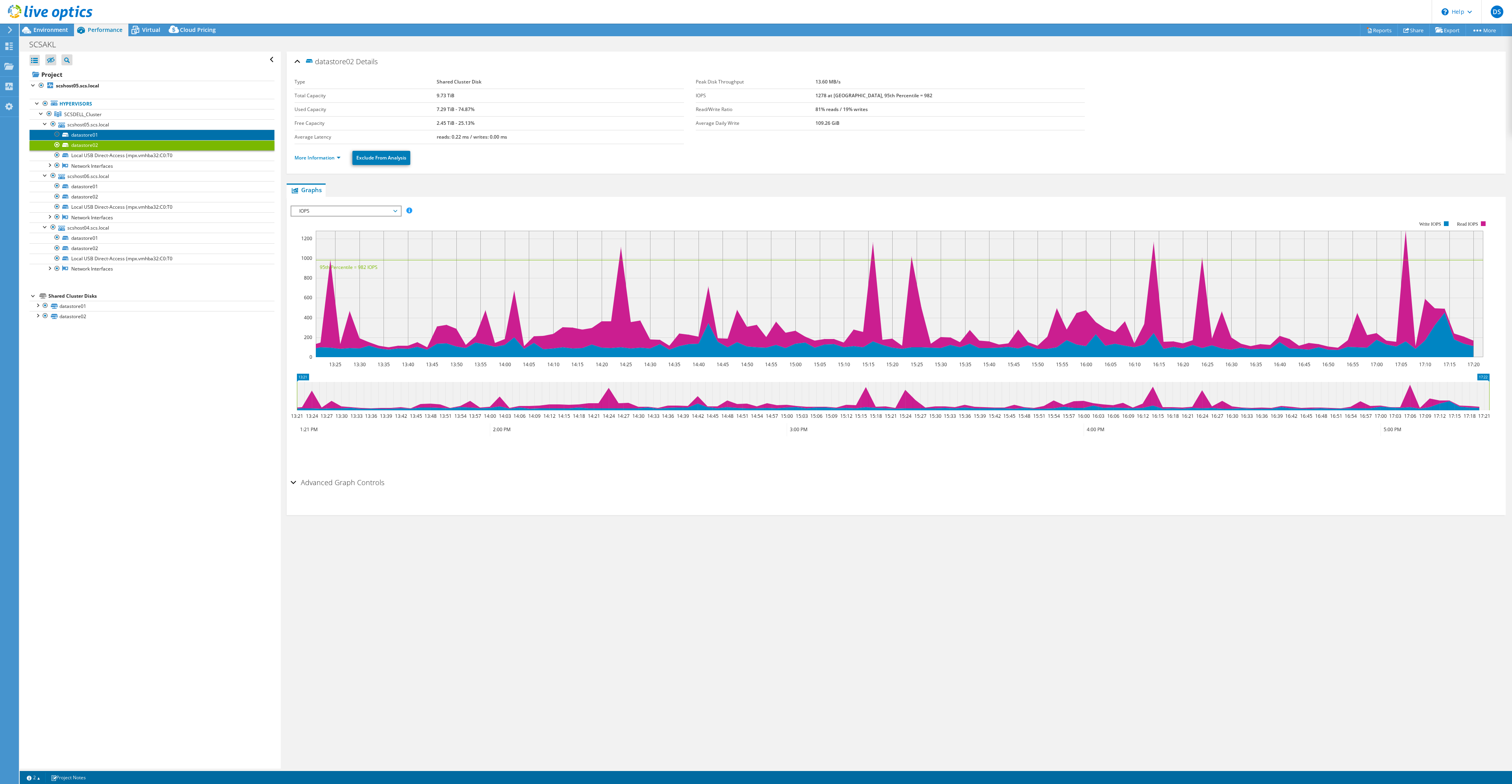
click at [82, 133] on link "datastore01" at bounding box center [152, 135] width 245 height 10
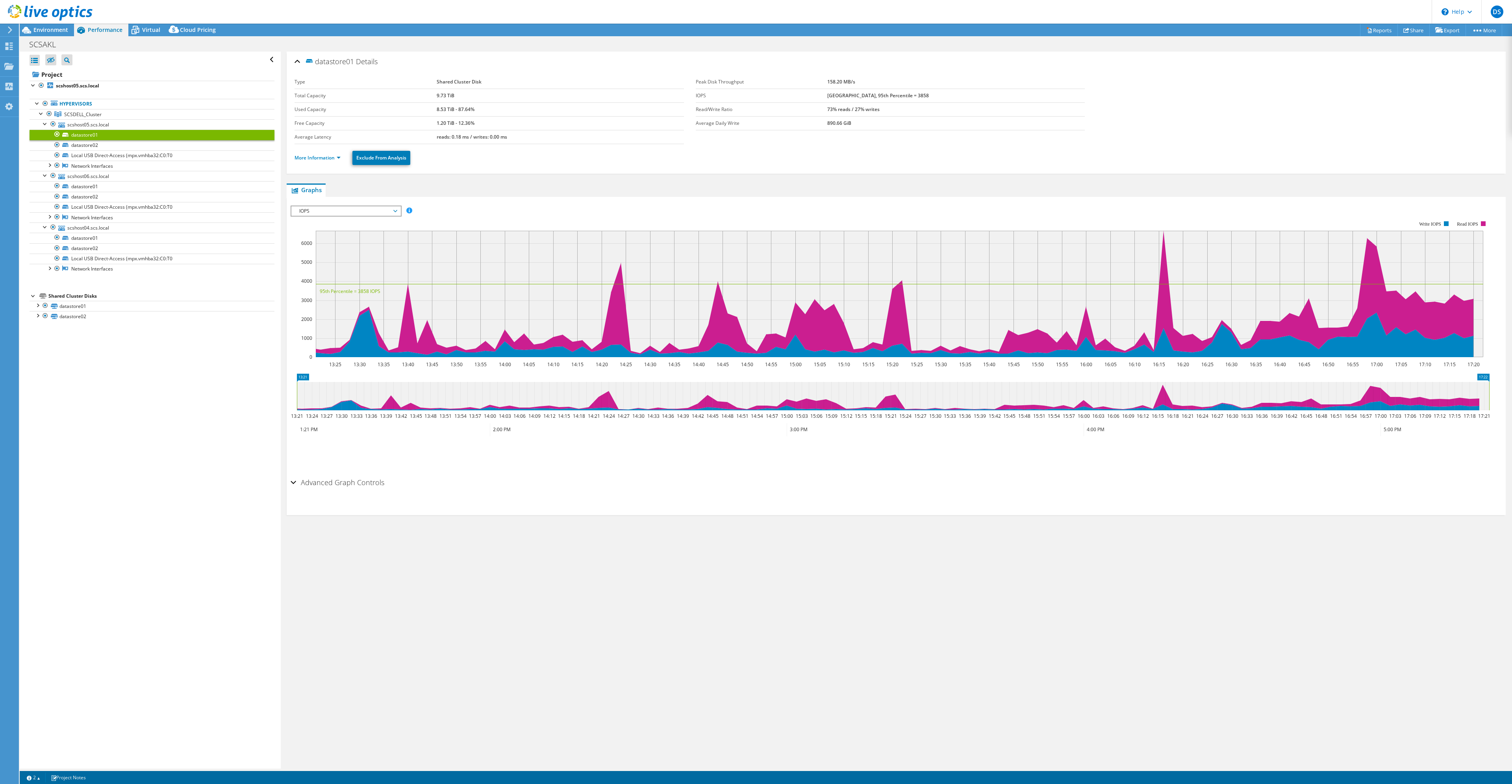
click at [855, 93] on b "[GEOGRAPHIC_DATA], 95th Percentile = 3858" at bounding box center [878, 95] width 102 height 7
click at [395, 211] on span "IOPS" at bounding box center [346, 211] width 101 height 9
click at [359, 229] on li "Disk Throughput" at bounding box center [345, 229] width 109 height 9
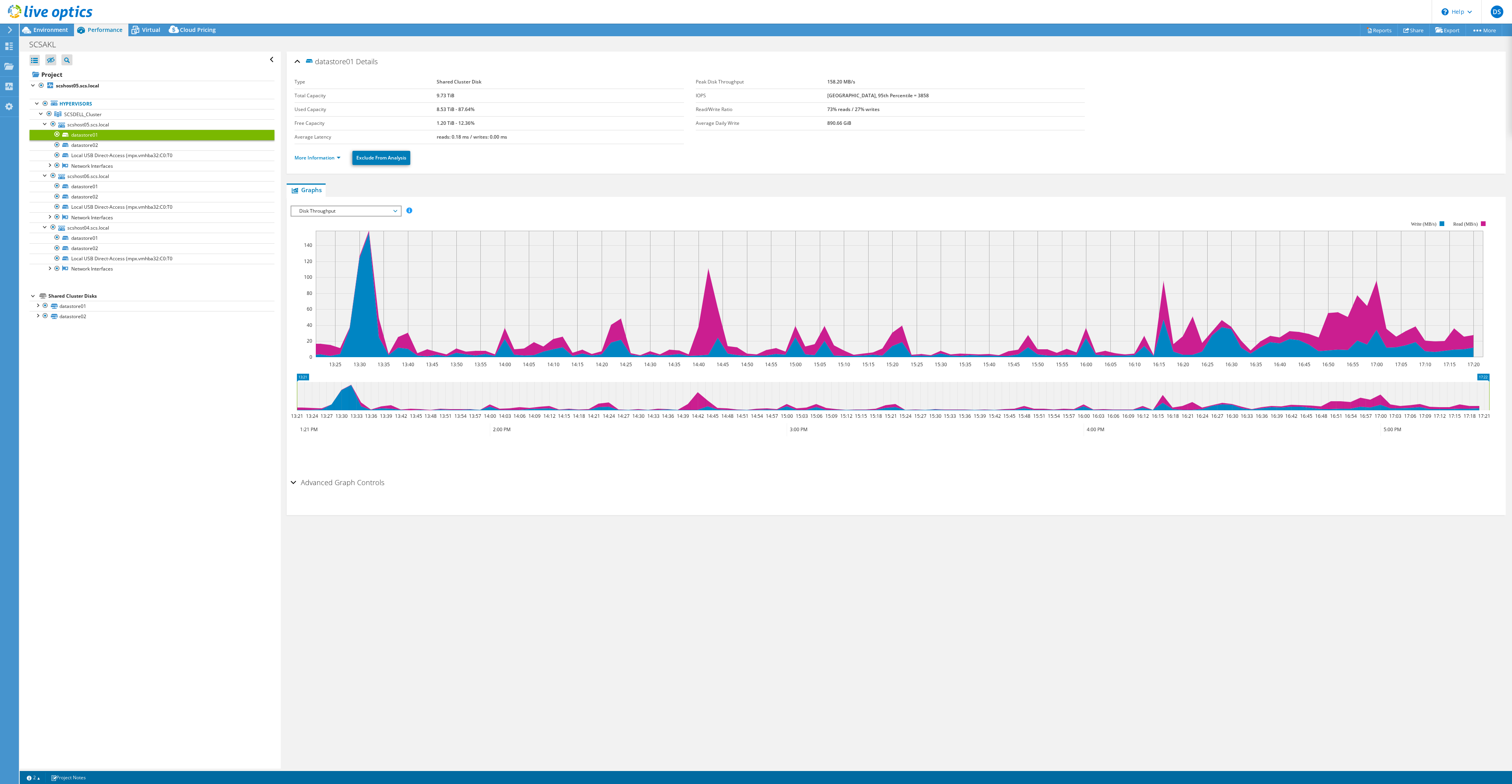
click at [397, 210] on span "Disk Throughput" at bounding box center [346, 211] width 101 height 9
click at [345, 238] on li "IO Size" at bounding box center [345, 239] width 109 height 9
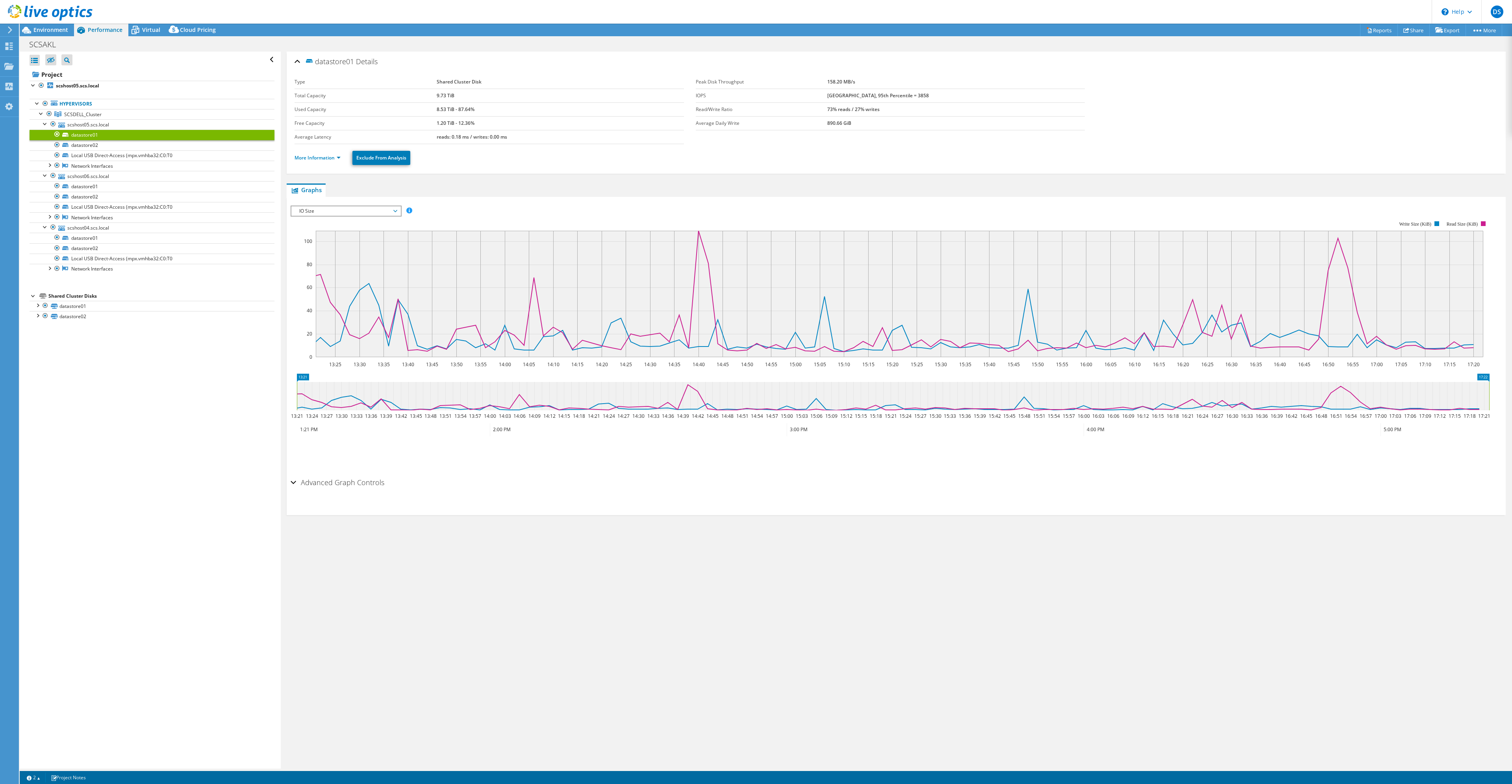
click at [395, 211] on span "IO Size" at bounding box center [346, 211] width 101 height 9
click at [341, 248] on li "Latency" at bounding box center [345, 248] width 109 height 9
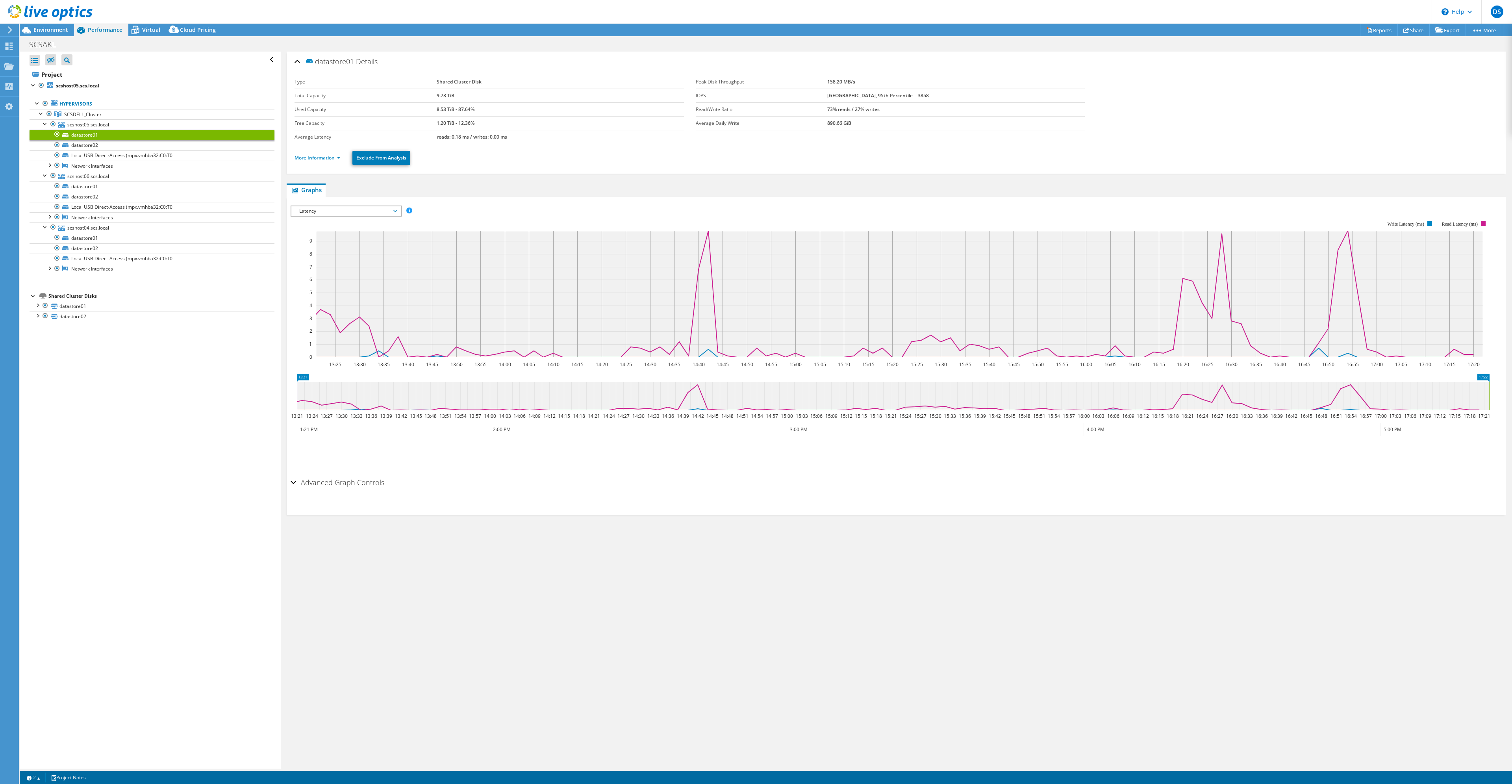
click at [397, 209] on span "Latency" at bounding box center [346, 211] width 101 height 9
click at [337, 257] on li "Queue Depth" at bounding box center [345, 258] width 109 height 9
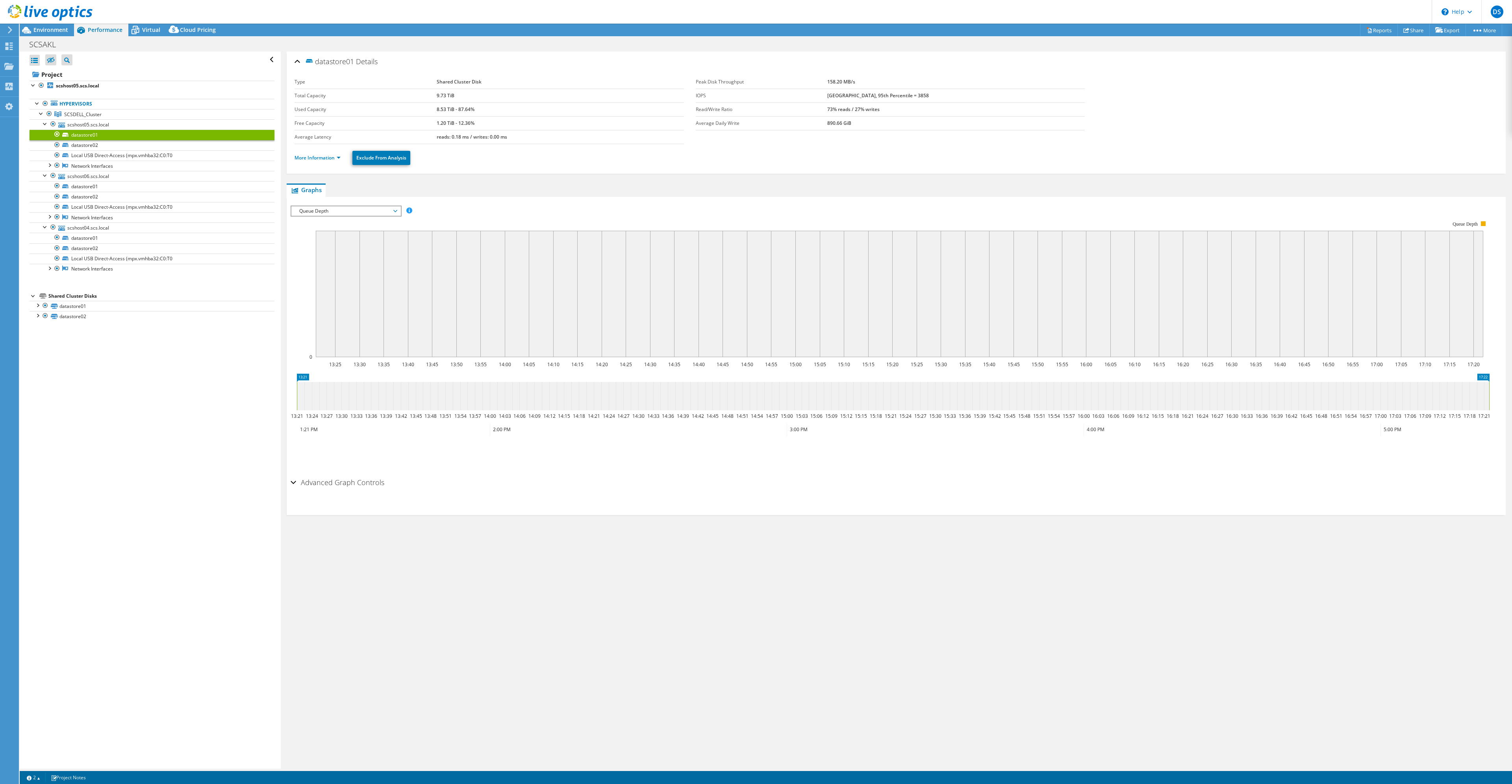
click at [398, 214] on span "Queue Depth" at bounding box center [345, 211] width 109 height 9
click at [339, 264] on li "All" at bounding box center [345, 267] width 109 height 9
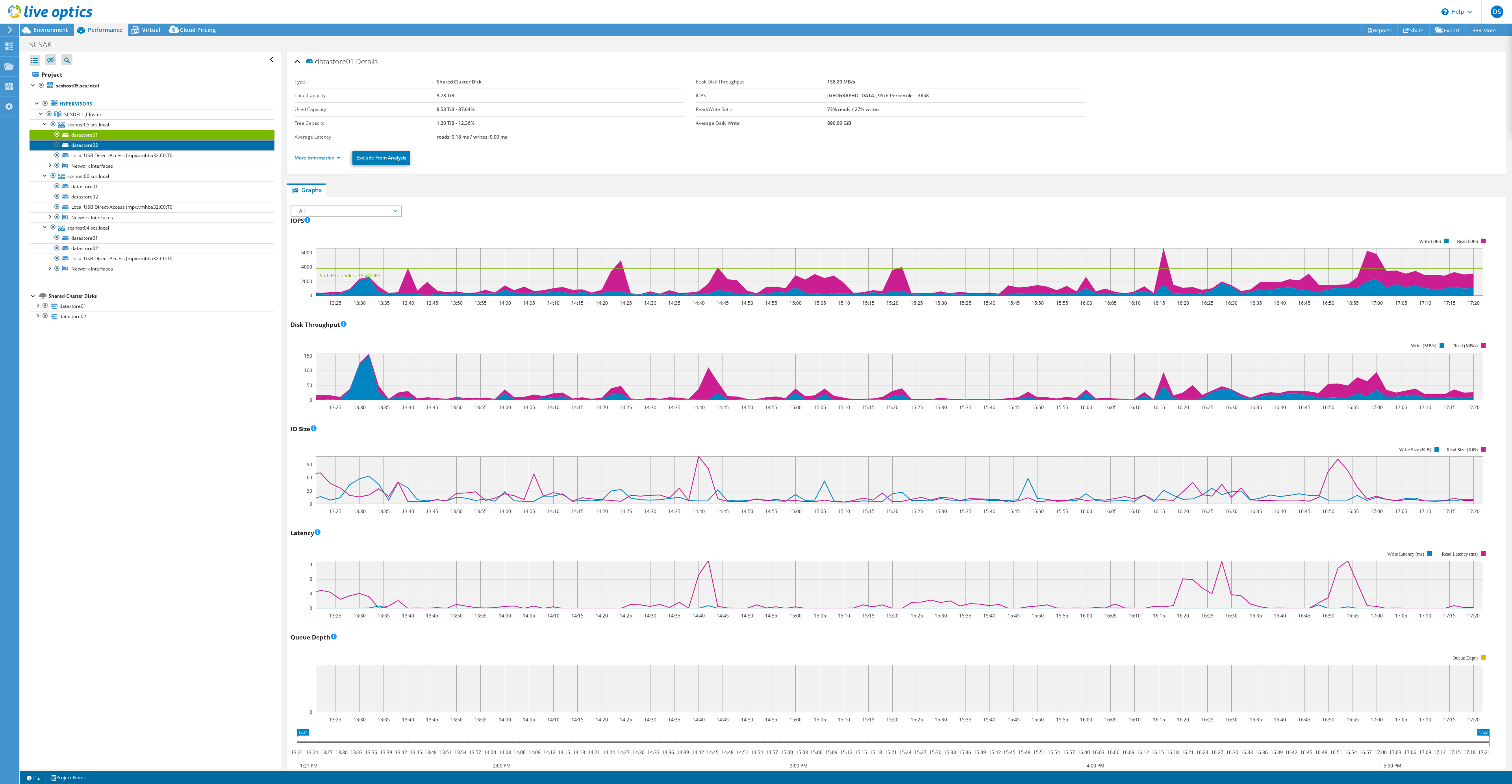
click at [94, 147] on link "datastore02" at bounding box center [152, 145] width 245 height 10
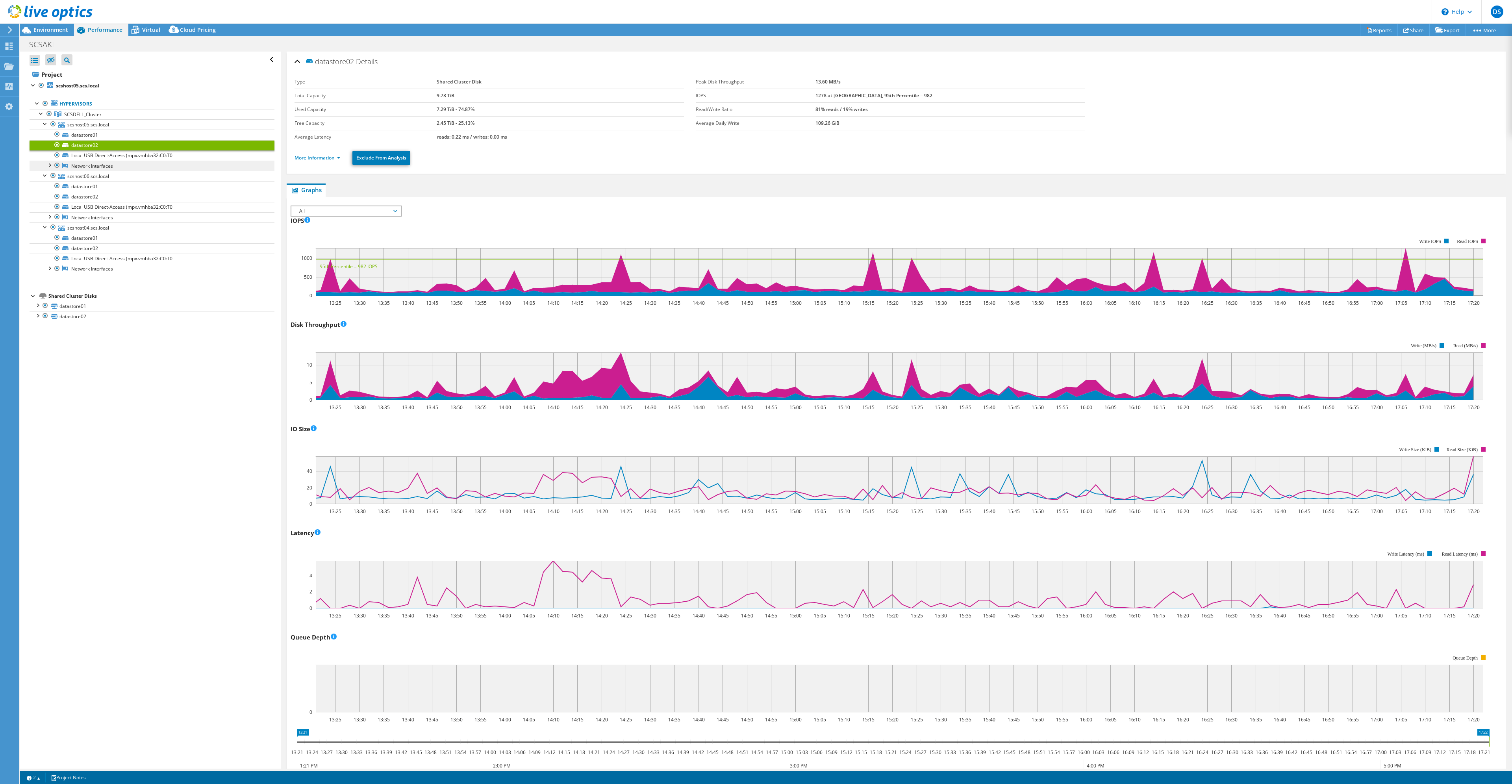
click at [83, 163] on link "Network Interfaces" at bounding box center [152, 166] width 245 height 10
click at [52, 167] on div at bounding box center [49, 164] width 8 height 8
click at [74, 180] on link "vmnic1" at bounding box center [152, 176] width 245 height 10
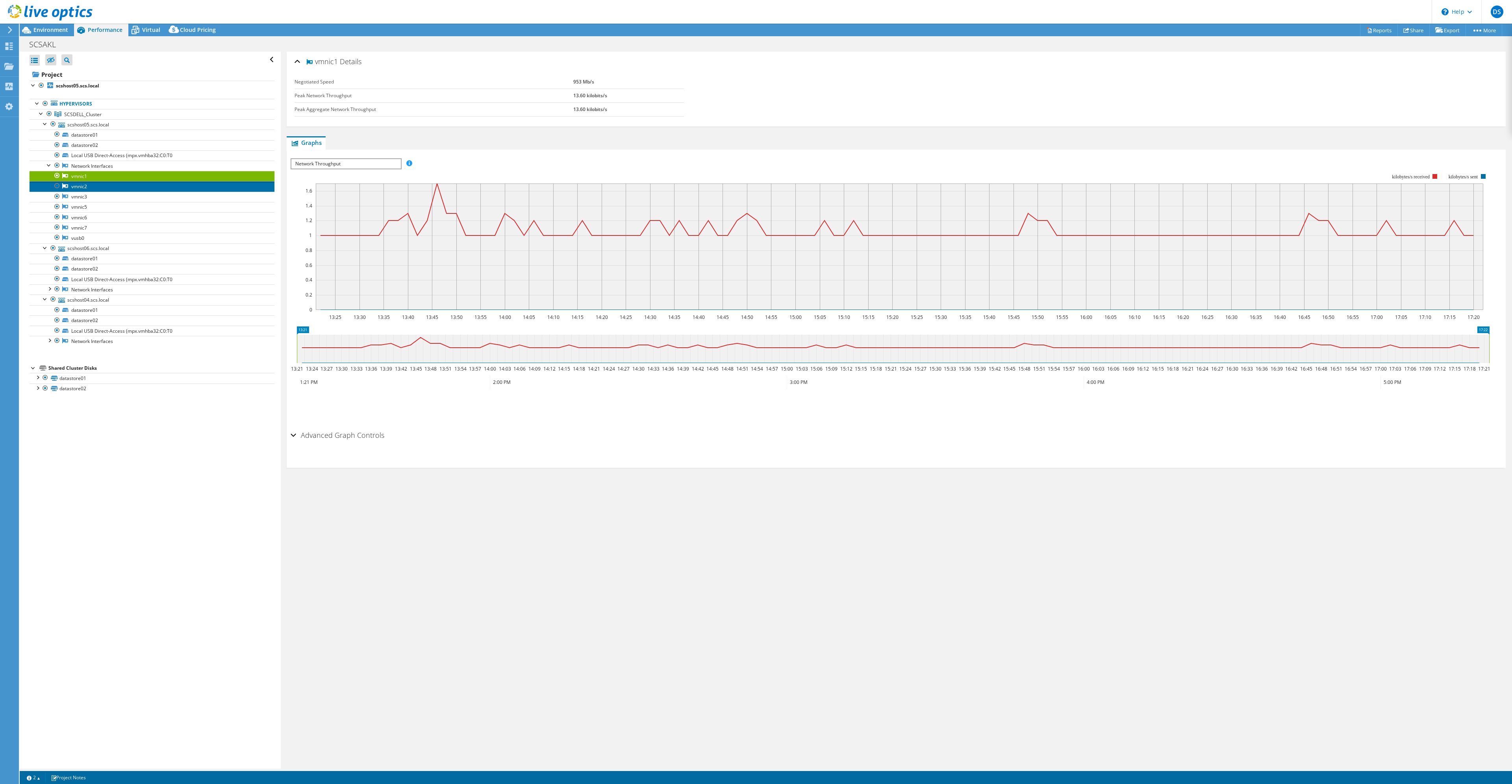
click at [78, 189] on link "vmnic2" at bounding box center [152, 186] width 245 height 10
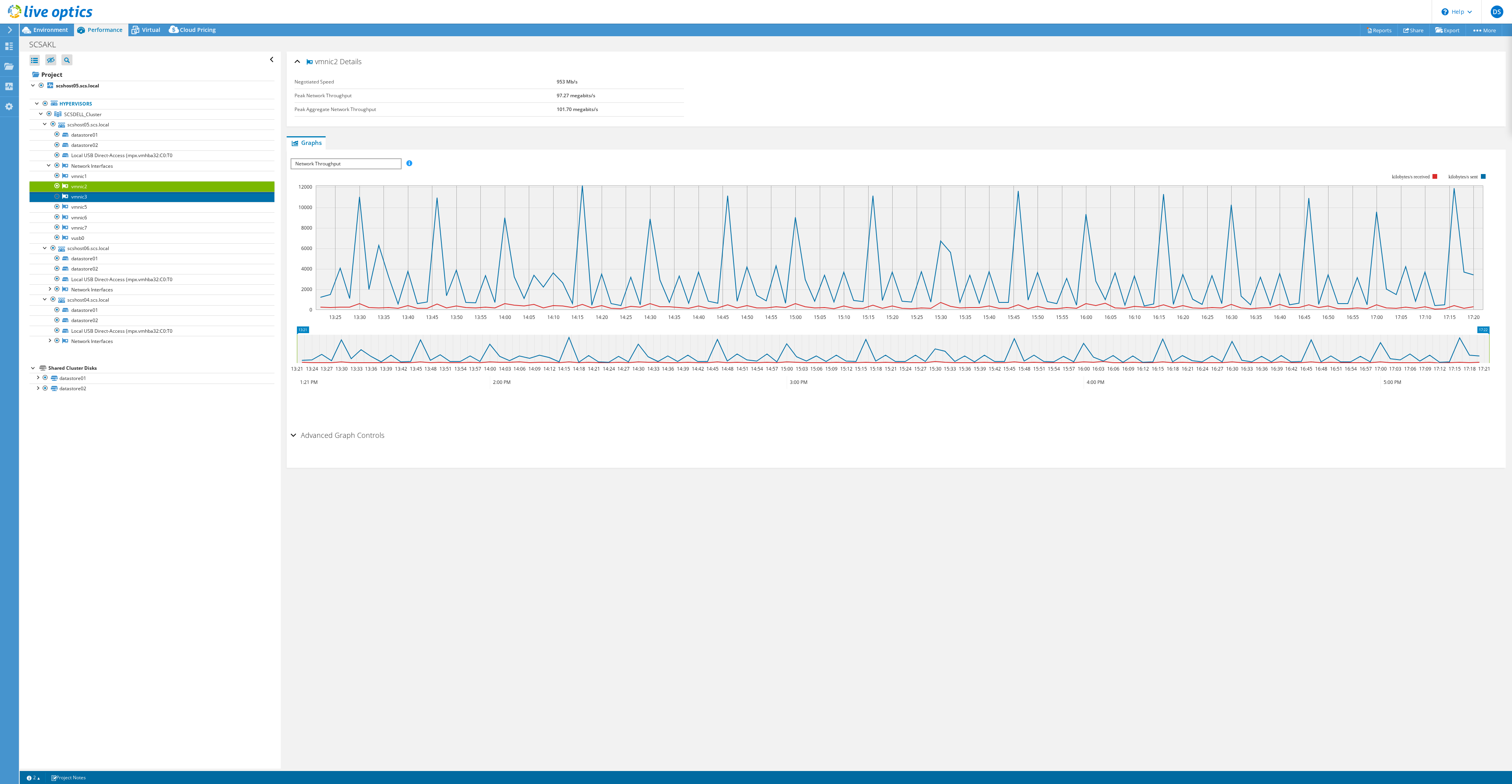
click at [82, 200] on link "vmnic3" at bounding box center [152, 197] width 245 height 10
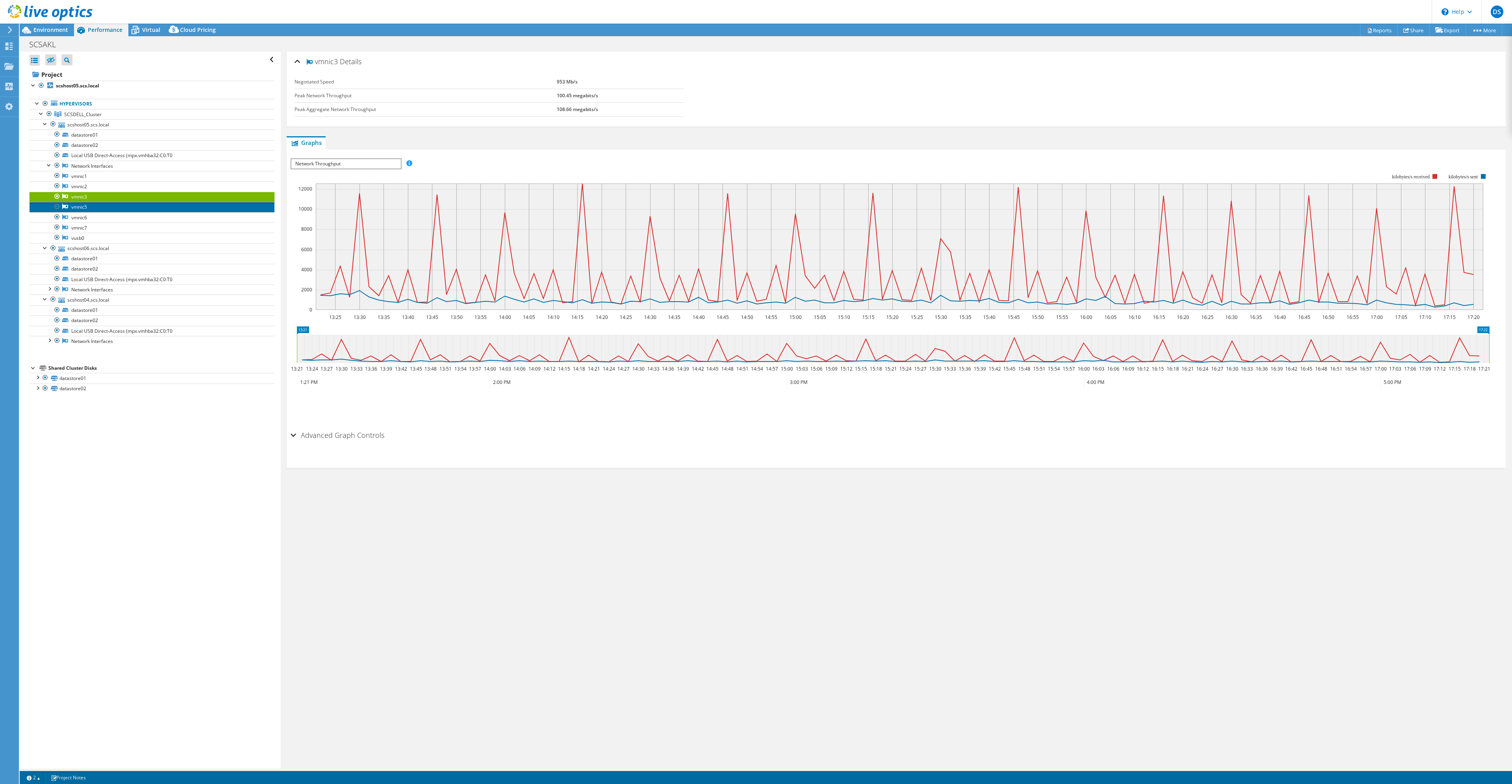
click at [81, 207] on link "vmnic5" at bounding box center [152, 207] width 245 height 10
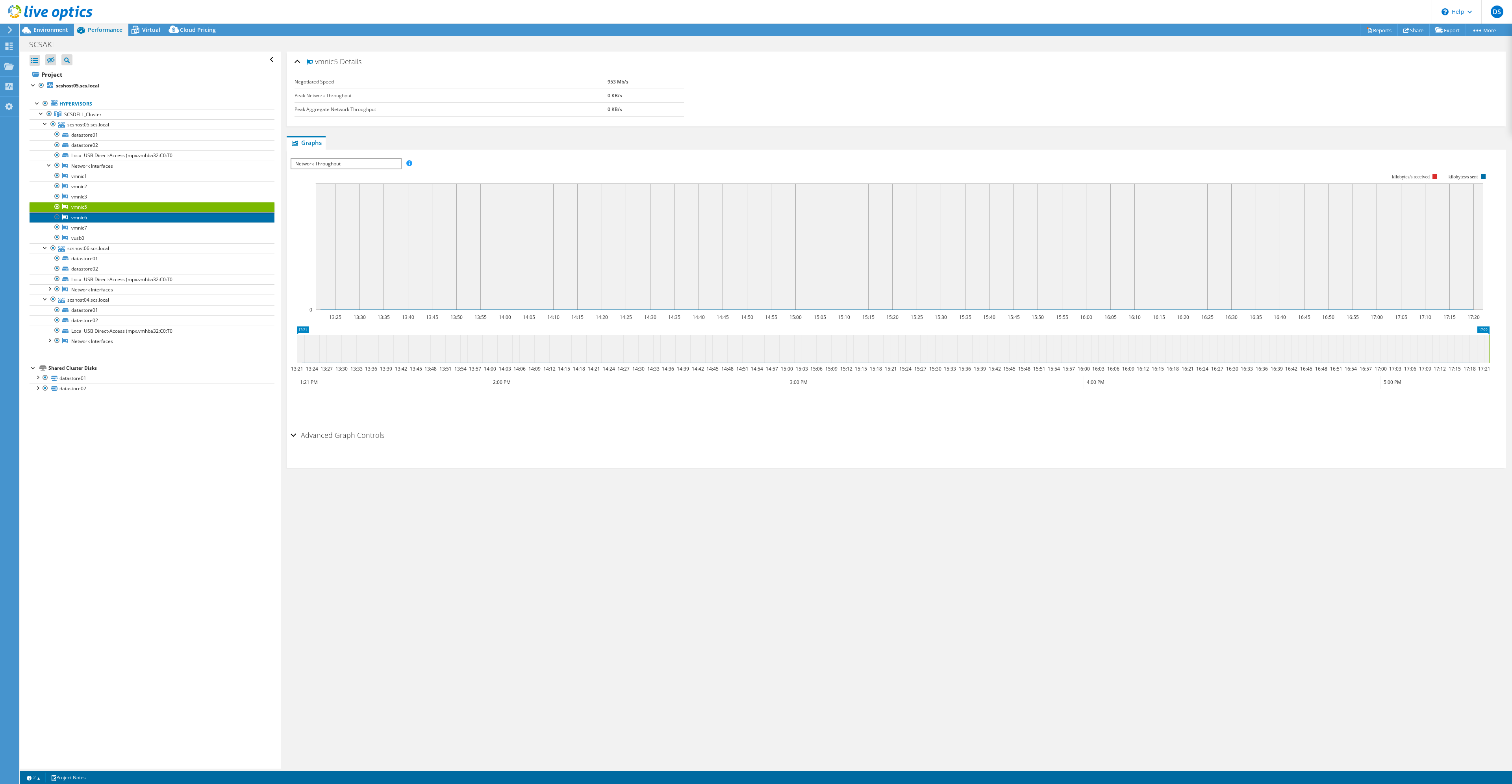
click at [78, 216] on link "vmnic6" at bounding box center [152, 217] width 245 height 10
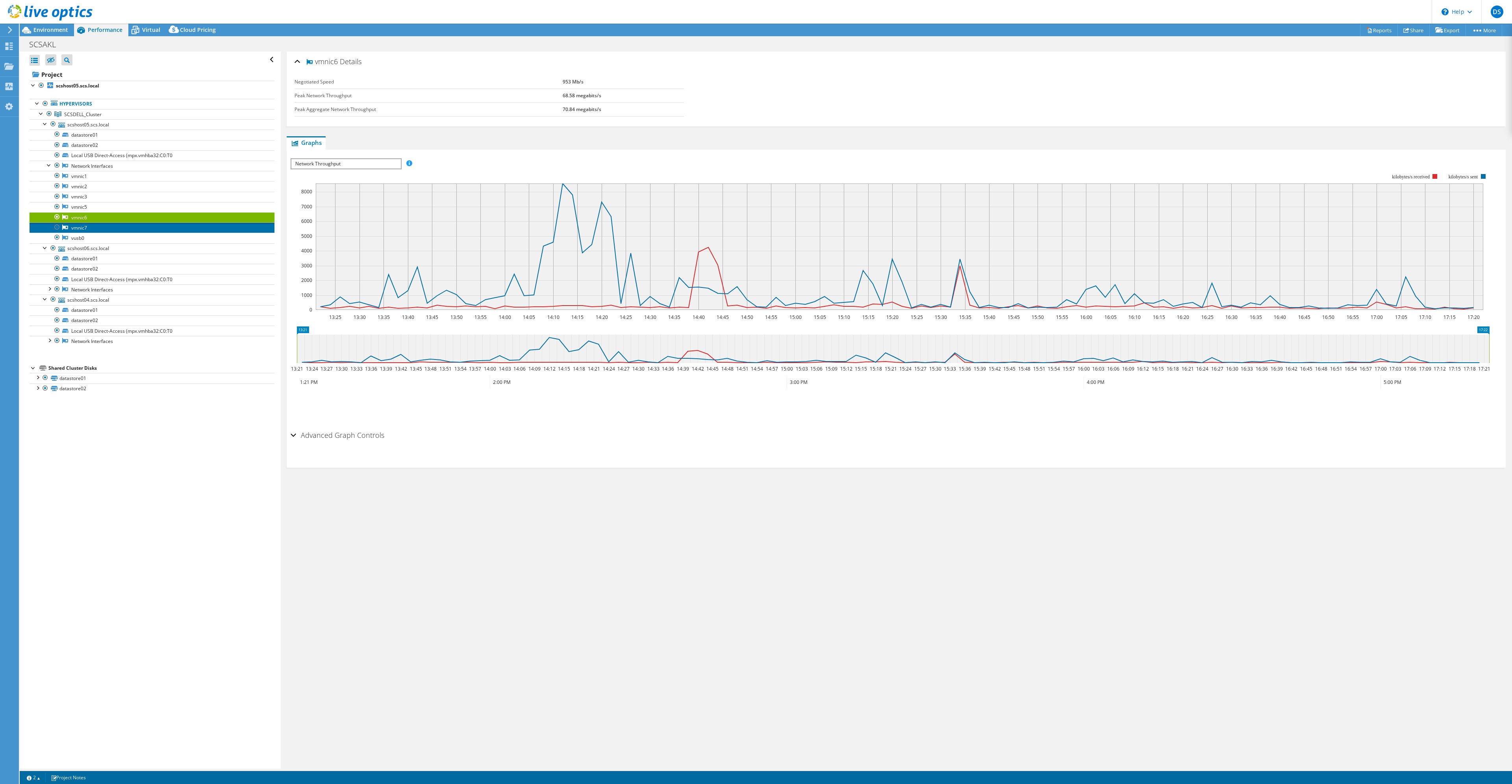
click at [82, 226] on link "vmnic7" at bounding box center [152, 227] width 245 height 10
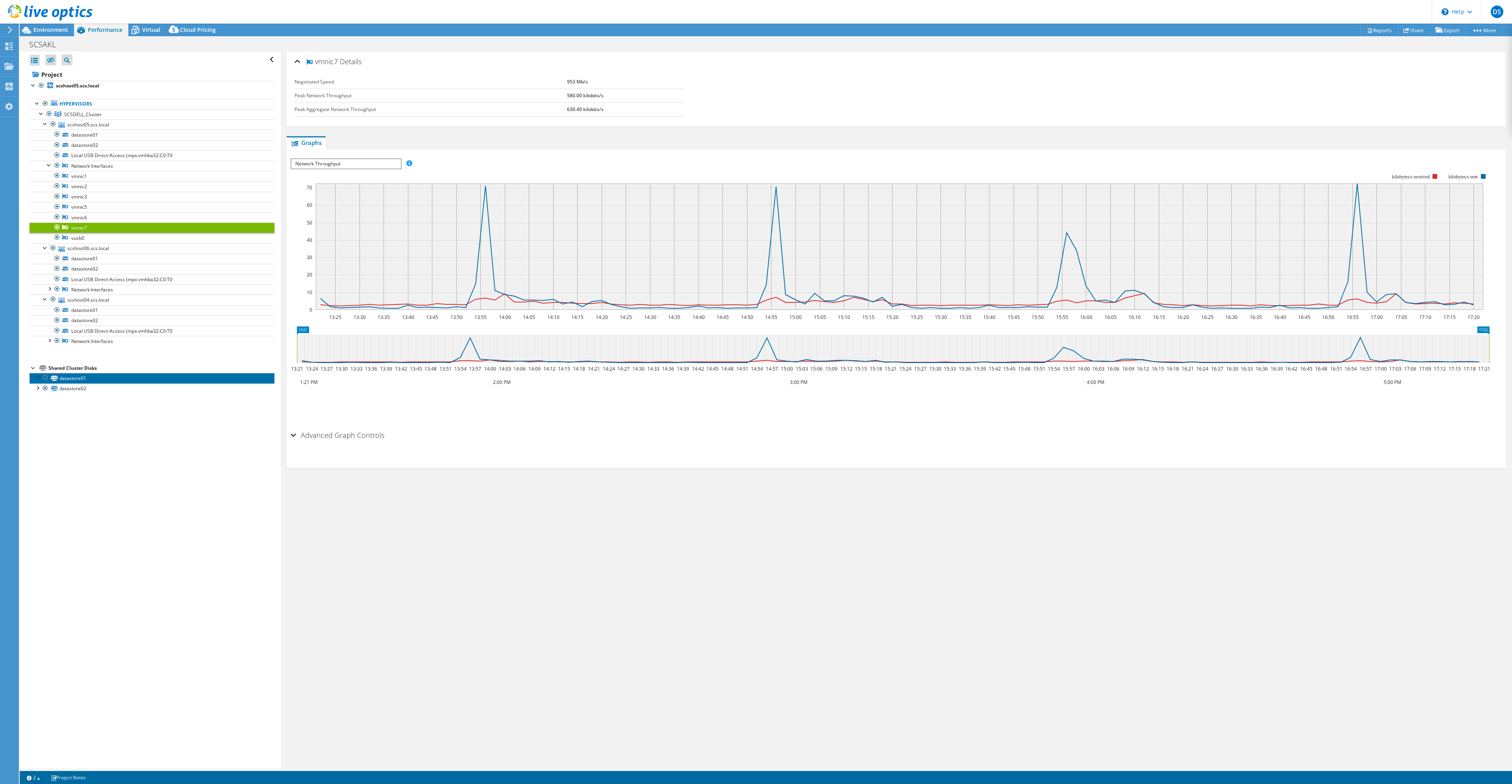
click at [64, 377] on link "datastore01" at bounding box center [152, 378] width 245 height 10
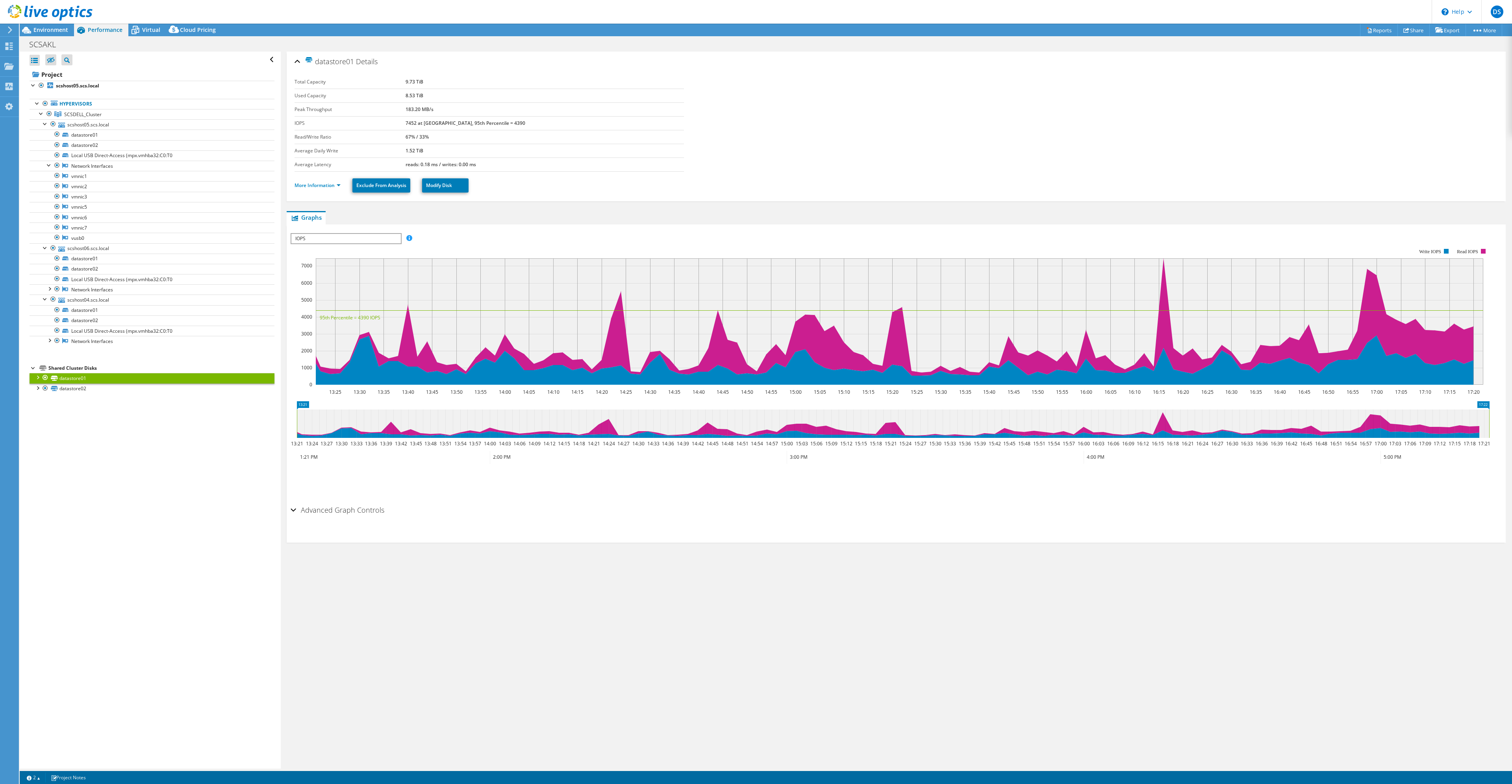
click at [382, 237] on span "IOPS" at bounding box center [345, 238] width 109 height 9
click at [321, 295] on li "All" at bounding box center [345, 295] width 109 height 9
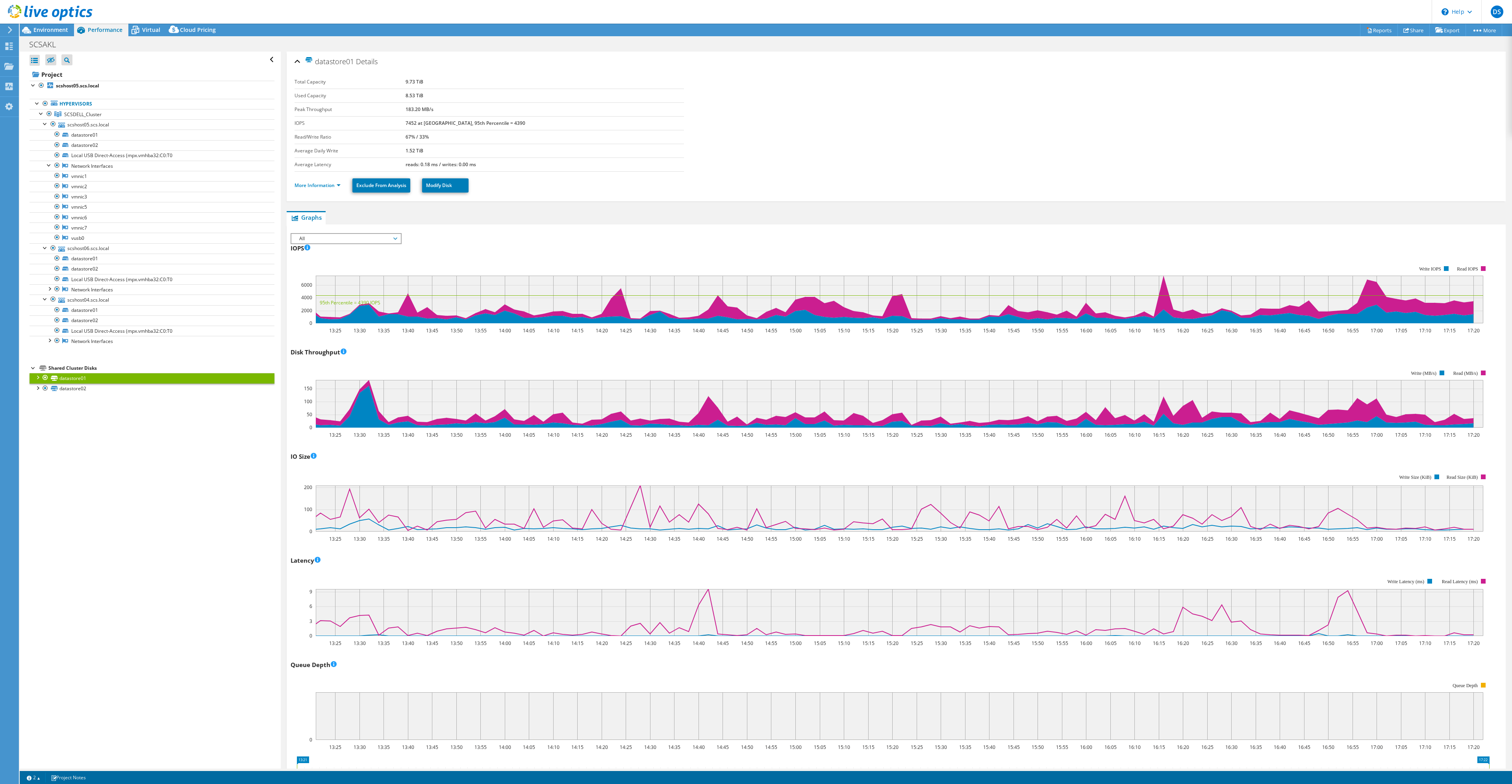
click at [35, 376] on div at bounding box center [37, 376] width 8 height 8
click at [121, 391] on link "datastore01 | scshost05.scs.local" at bounding box center [152, 388] width 245 height 10
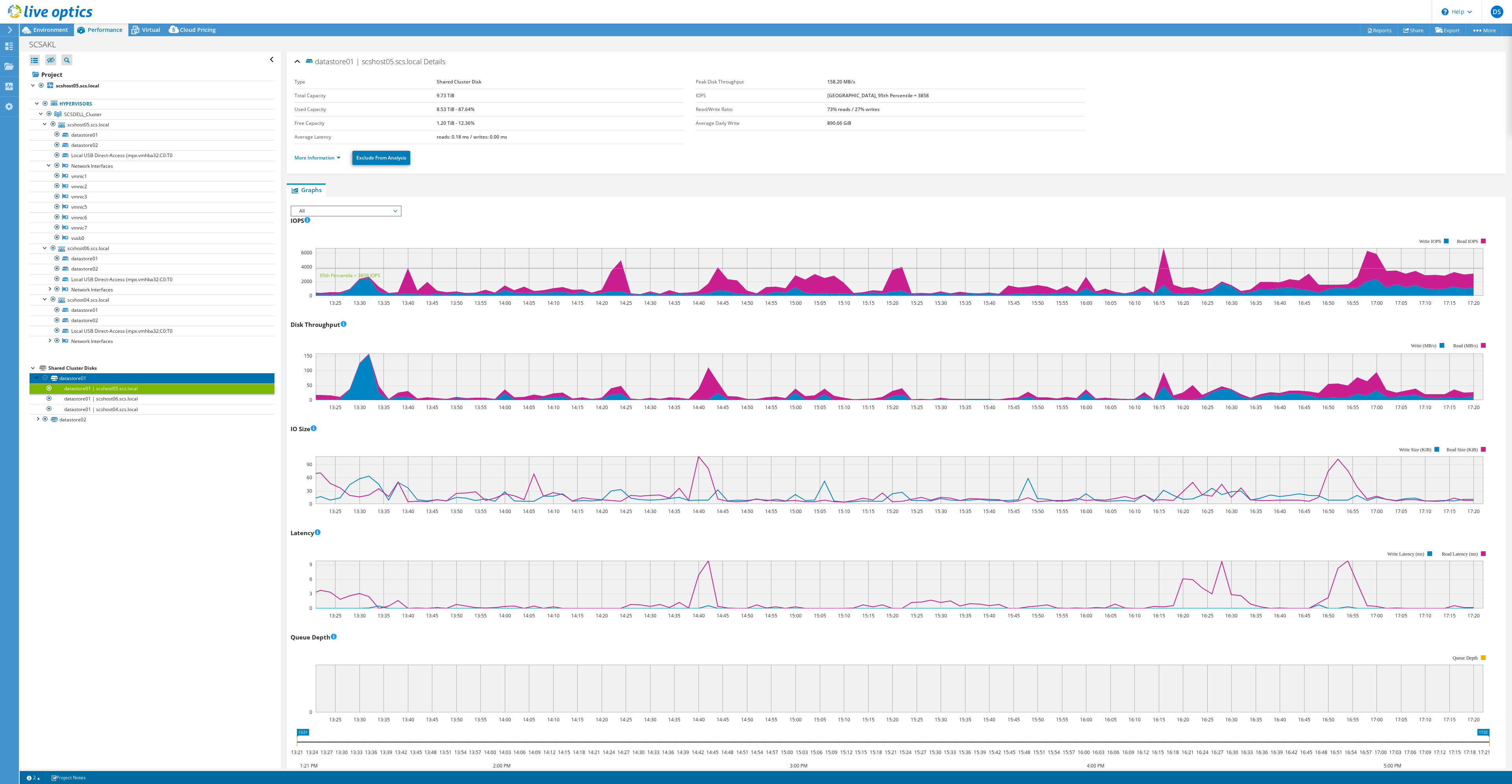
click at [73, 378] on link "datastore01" at bounding box center [152, 378] width 245 height 10
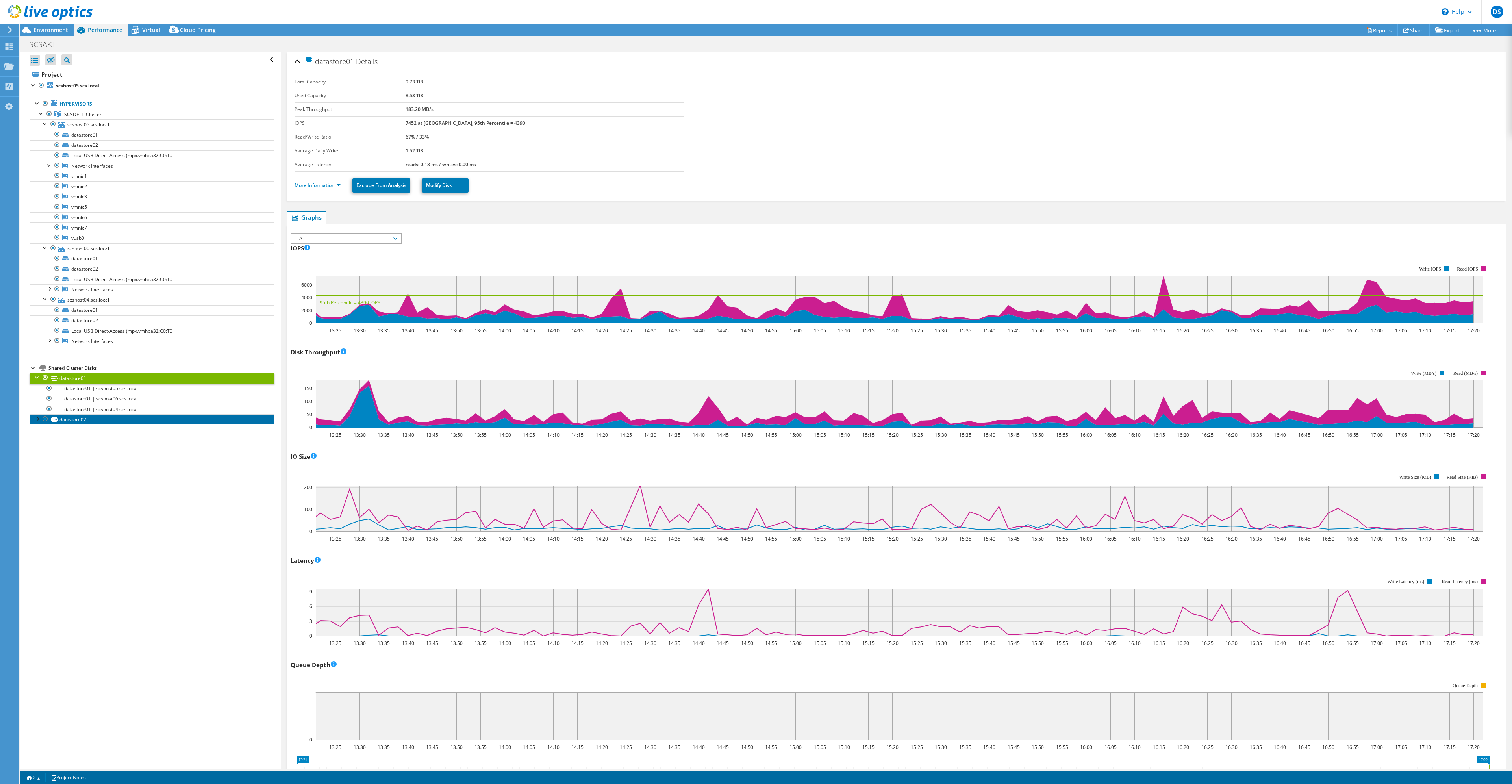
click at [73, 422] on link "datastore02" at bounding box center [152, 419] width 245 height 10
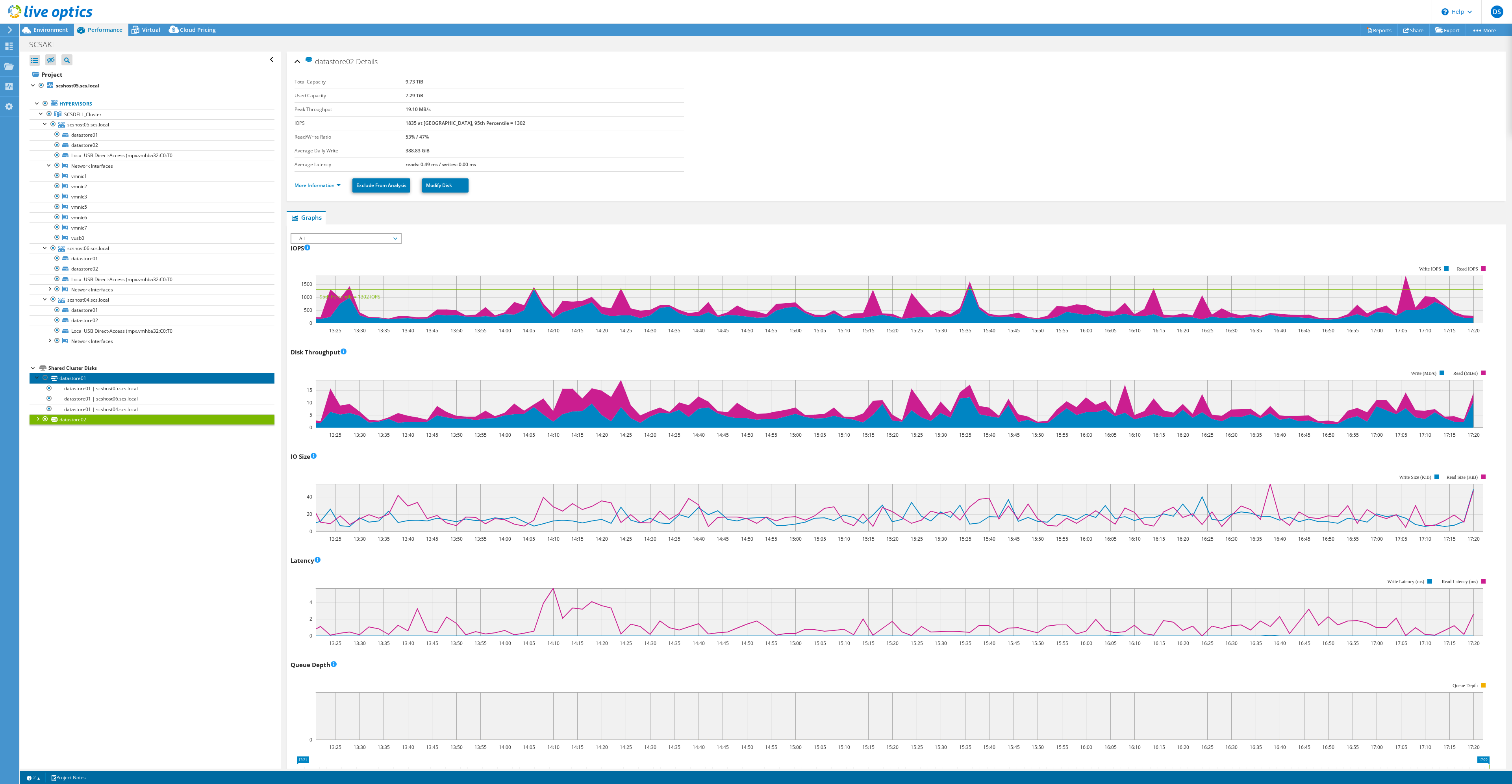
click at [72, 379] on link "datastore01" at bounding box center [152, 378] width 245 height 10
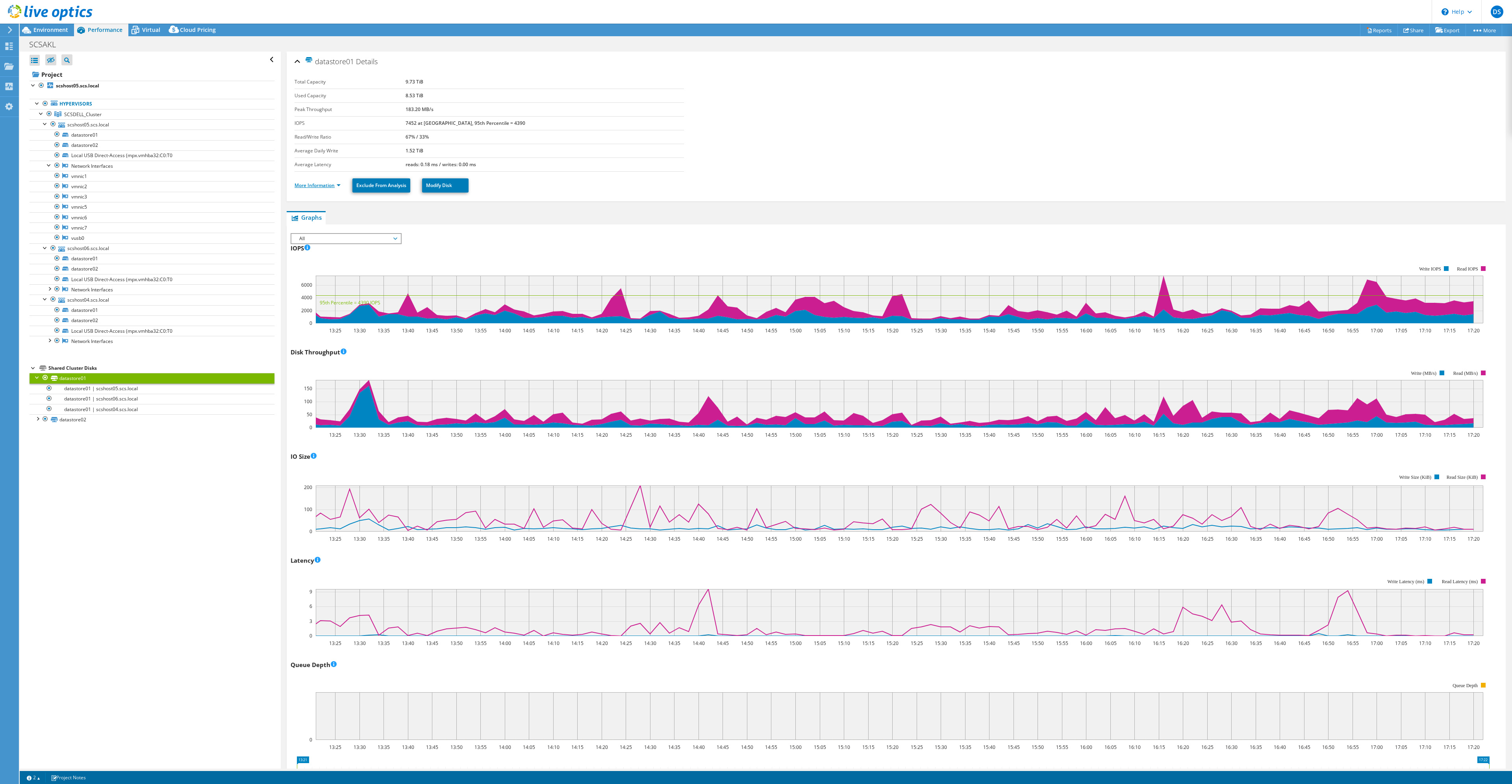
click at [334, 188] on link "More Information" at bounding box center [318, 185] width 46 height 7
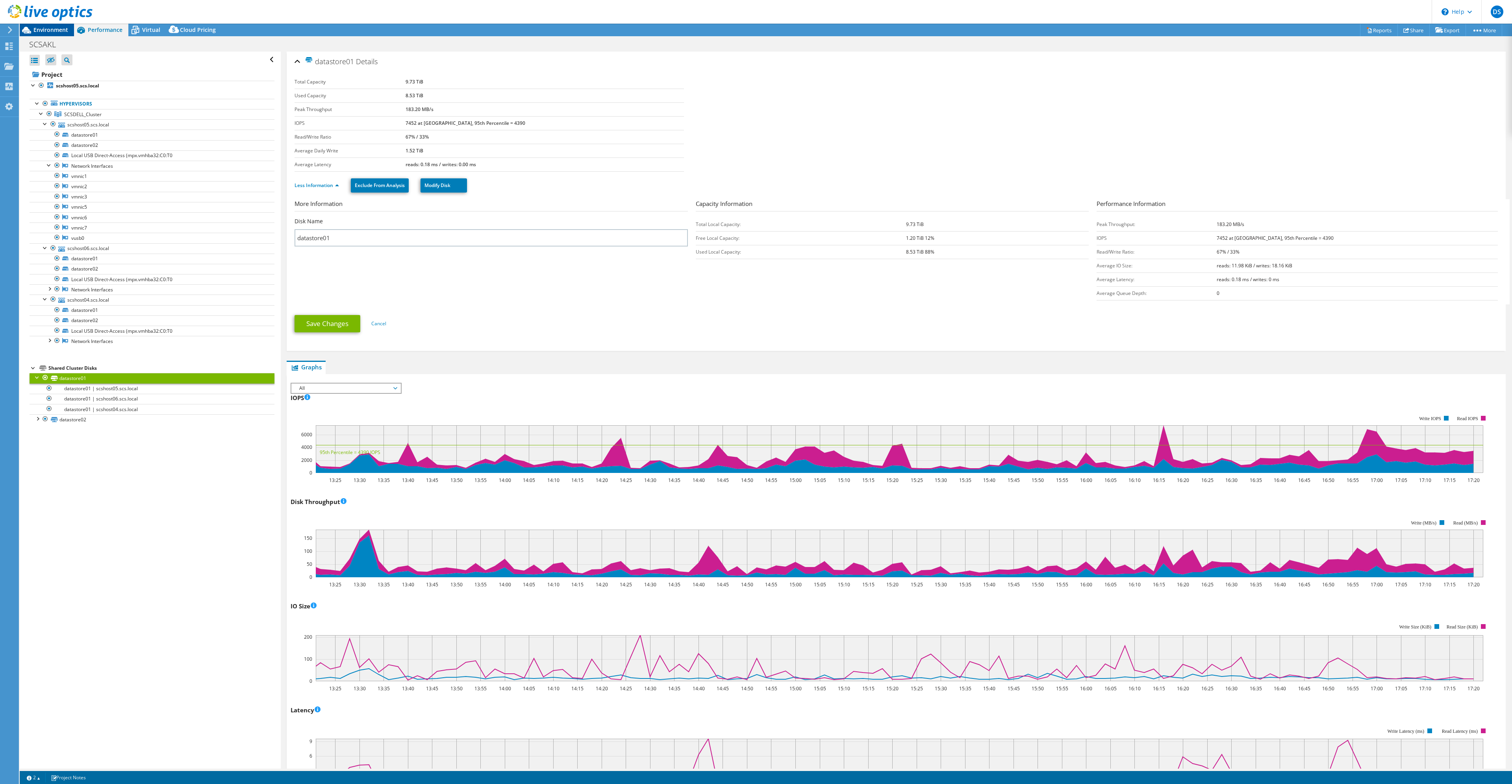
click at [46, 30] on span "Environment" at bounding box center [51, 29] width 35 height 8
